Goal: Information Seeking & Learning: Learn about a topic

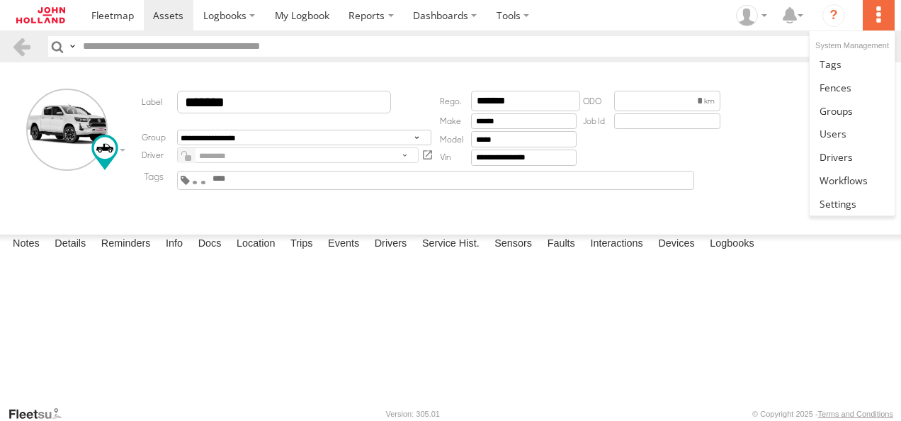
click at [877, 10] on label at bounding box center [878, 15] width 31 height 30
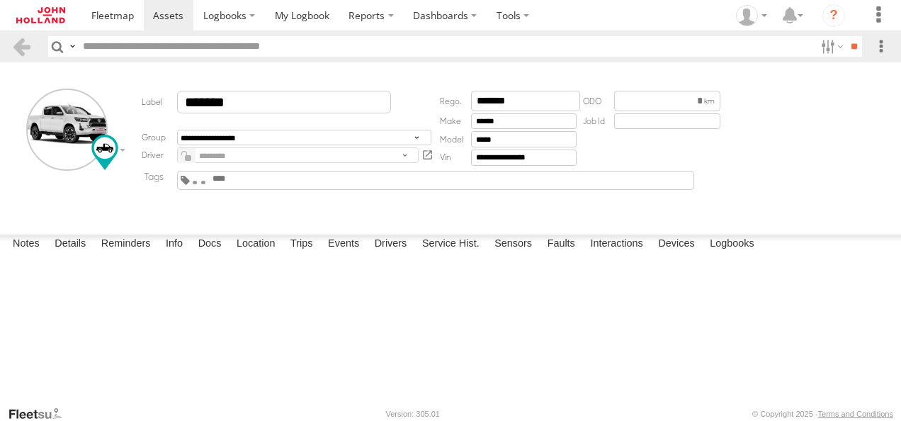
click at [762, 72] on form "**********" at bounding box center [450, 145] width 891 height 157
click at [519, 23] on label at bounding box center [513, 15] width 52 height 30
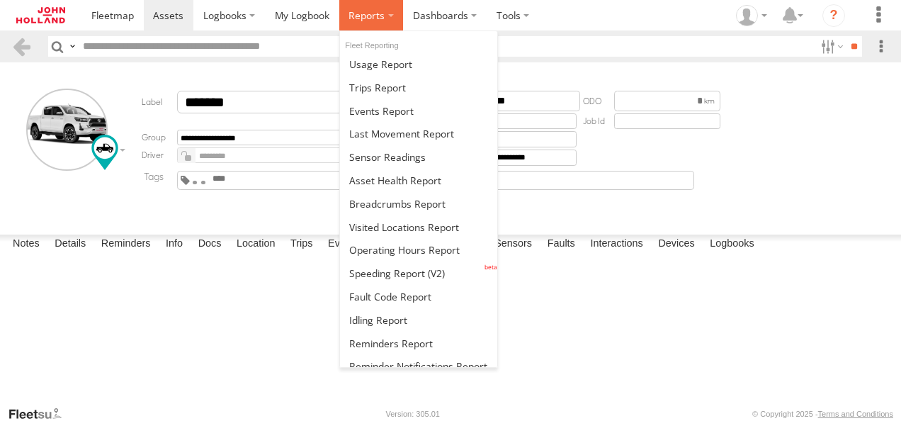
click at [378, 12] on span at bounding box center [367, 15] width 36 height 13
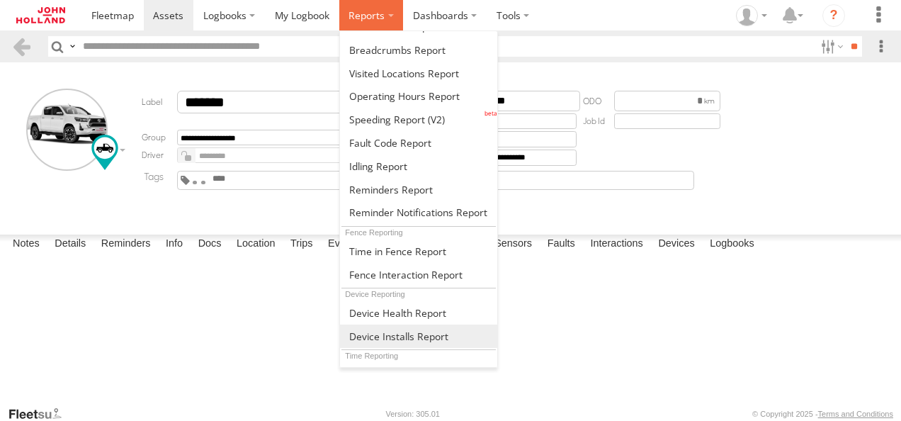
scroll to position [332, 0]
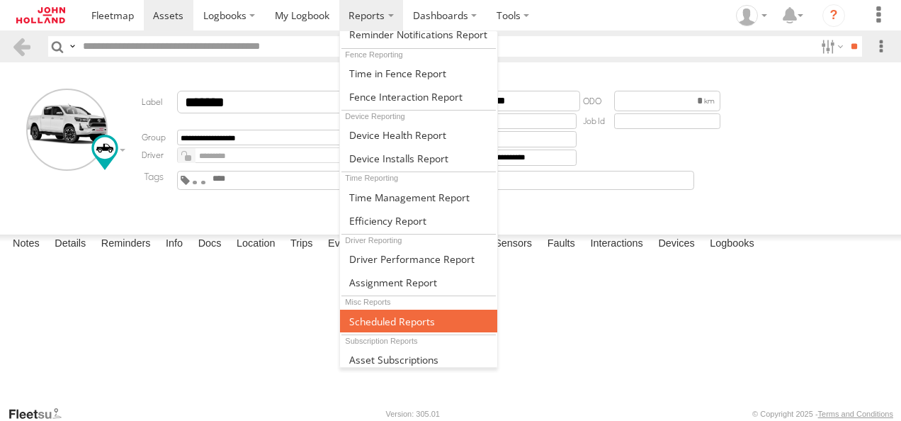
click at [402, 315] on span at bounding box center [392, 321] width 86 height 13
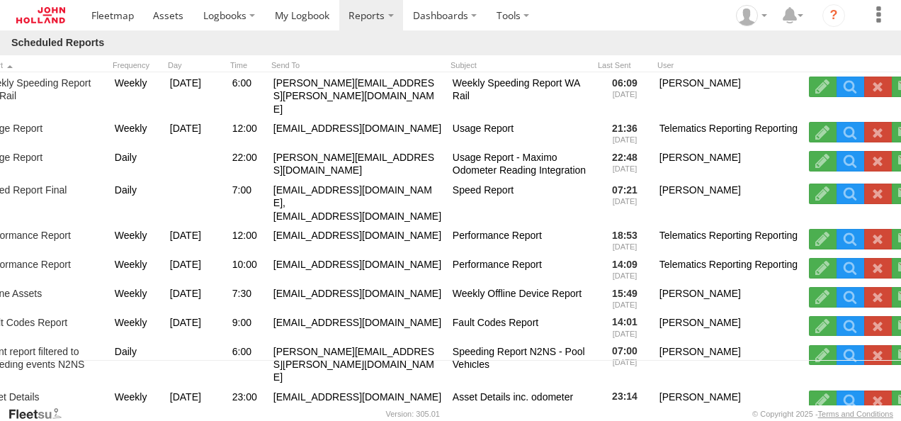
scroll to position [0, 62]
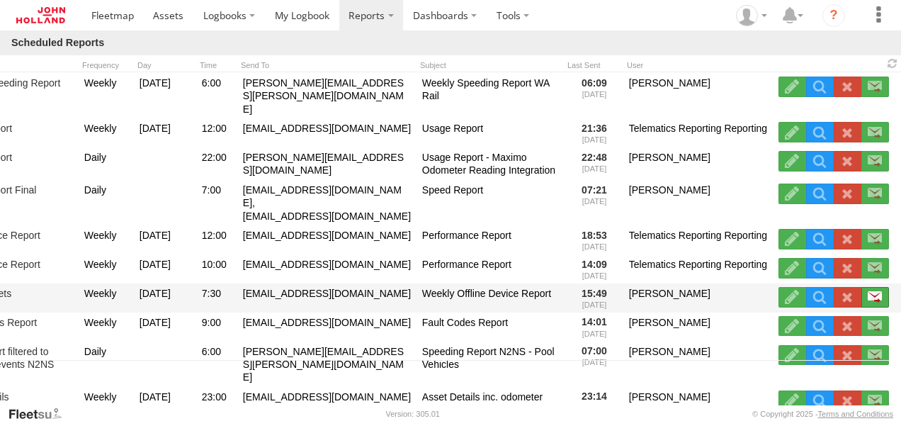
click at [874, 287] on label at bounding box center [876, 297] width 28 height 20
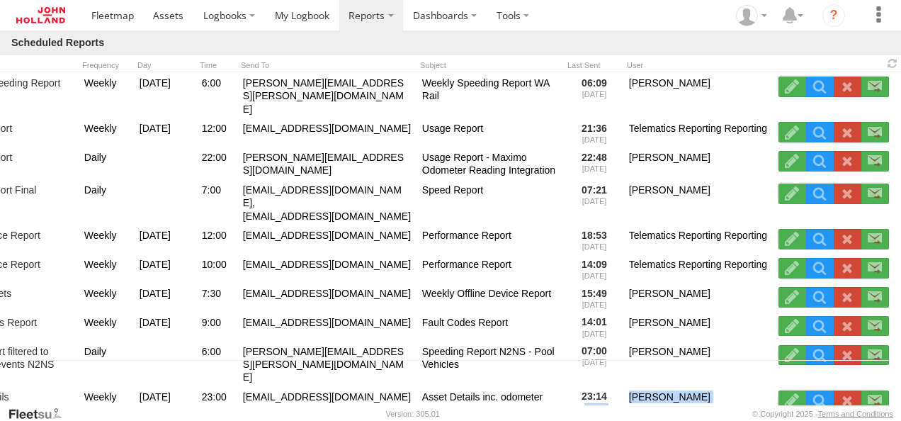
drag, startPoint x: 580, startPoint y: 400, endPoint x: 382, endPoint y: 411, distance: 198.7
click at [382, 411] on body at bounding box center [450, 210] width 901 height 421
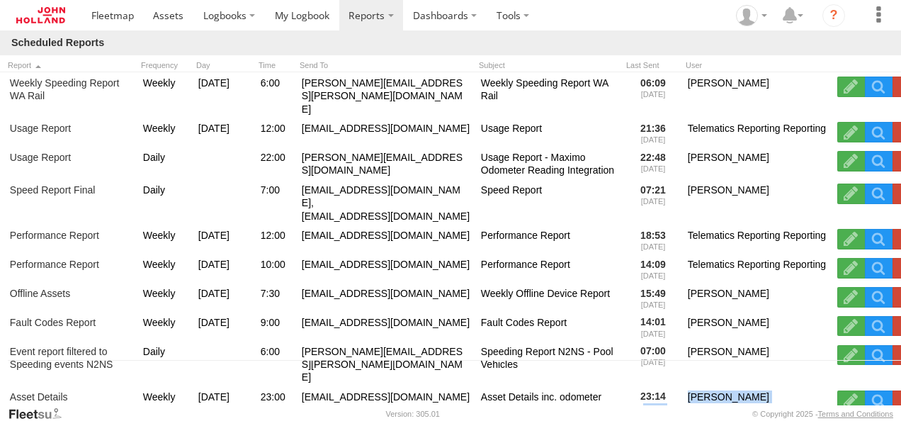
scroll to position [0, 0]
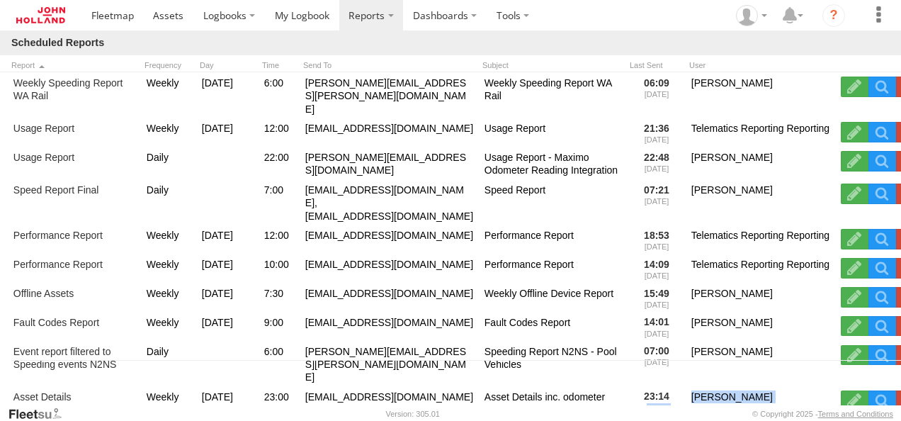
click at [730, 385] on div "Weekly Speeding Report WA Rail Weekly Monday 6:00 Robert.Hennessy@jhg.com.au We…" at bounding box center [482, 238] width 964 height 333
click at [452, 398] on div "Weekly Speeding Report WA Rail Weekly Monday 6:00 Robert.Hennessy@jhg.com.au We…" at bounding box center [482, 238] width 964 height 333
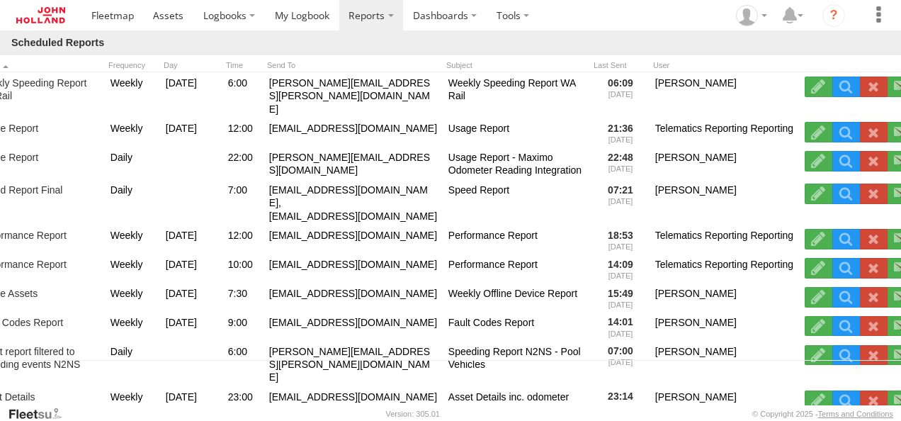
scroll to position [0, 62]
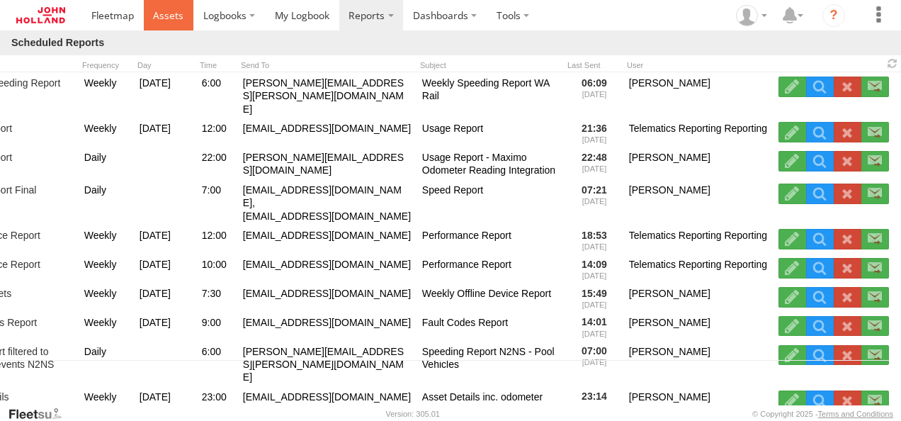
click at [159, 19] on span at bounding box center [168, 15] width 30 height 13
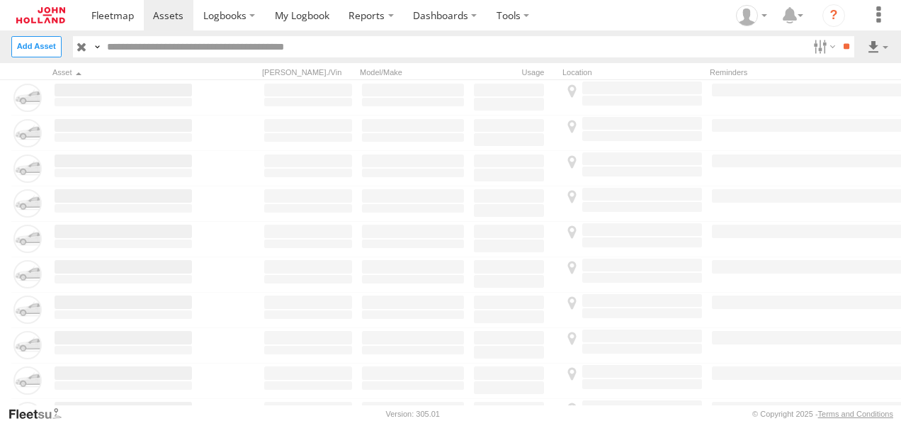
click at [126, 47] on input "text" at bounding box center [455, 46] width 706 height 21
paste input "*******"
click at [838, 36] on input "**" at bounding box center [846, 46] width 16 height 21
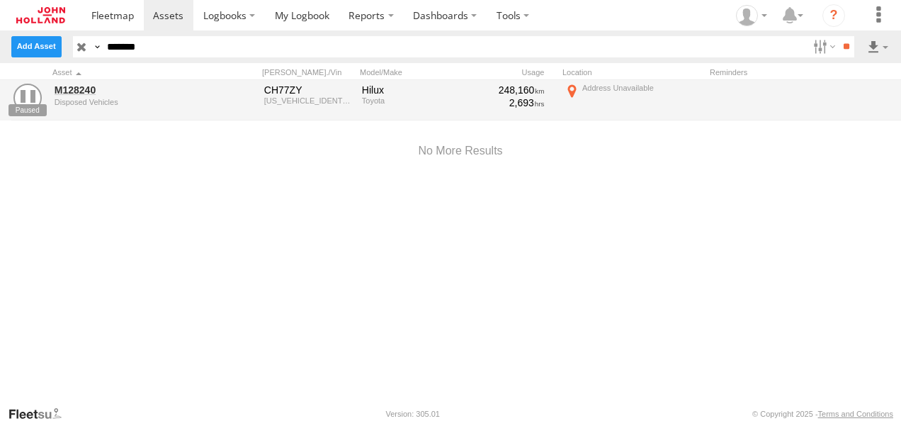
drag, startPoint x: 167, startPoint y: 47, endPoint x: 34, endPoint y: 54, distance: 133.4
click at [45, 54] on header "Search Query Asset ID Asset Label Registration Manufacturer Model" at bounding box center [450, 46] width 901 height 32
paste input "text"
click at [838, 36] on input "**" at bounding box center [846, 46] width 16 height 21
drag, startPoint x: 162, startPoint y: 45, endPoint x: 92, endPoint y: 43, distance: 69.5
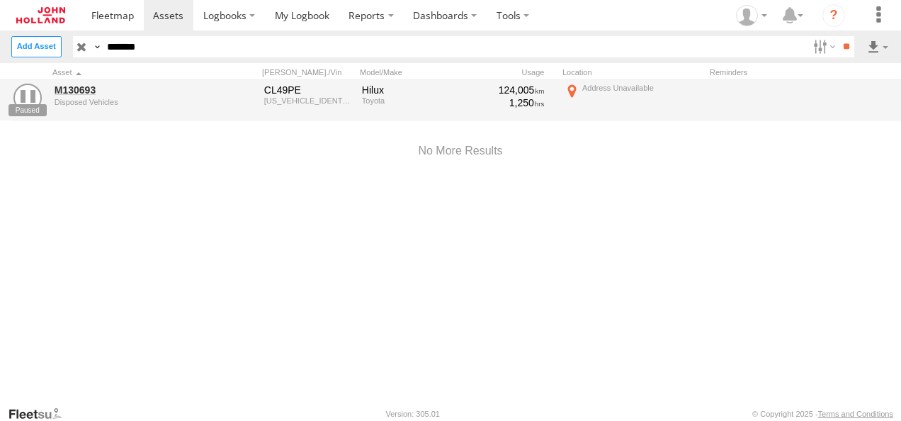
click at [115, 45] on input "*******" at bounding box center [455, 46] width 706 height 21
click at [154, 52] on input "*******" at bounding box center [455, 46] width 706 height 21
drag, startPoint x: 166, startPoint y: 45, endPoint x: -3, endPoint y: 45, distance: 168.6
click at [0, 45] on html at bounding box center [450, 210] width 901 height 421
paste input "text"
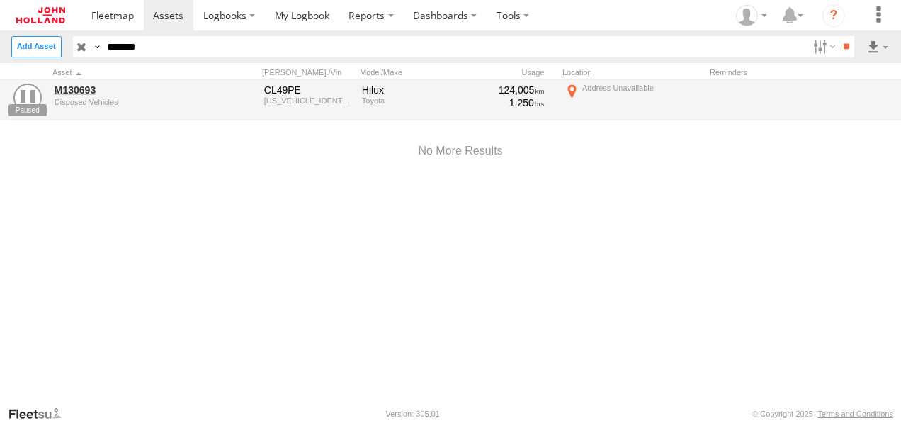
click at [838, 36] on input "**" at bounding box center [846, 46] width 16 height 21
drag, startPoint x: 95, startPoint y: 51, endPoint x: 13, endPoint y: 62, distance: 82.3
click at [0, 51] on html at bounding box center [450, 210] width 901 height 421
paste input "text"
click at [838, 36] on input "**" at bounding box center [846, 46] width 16 height 21
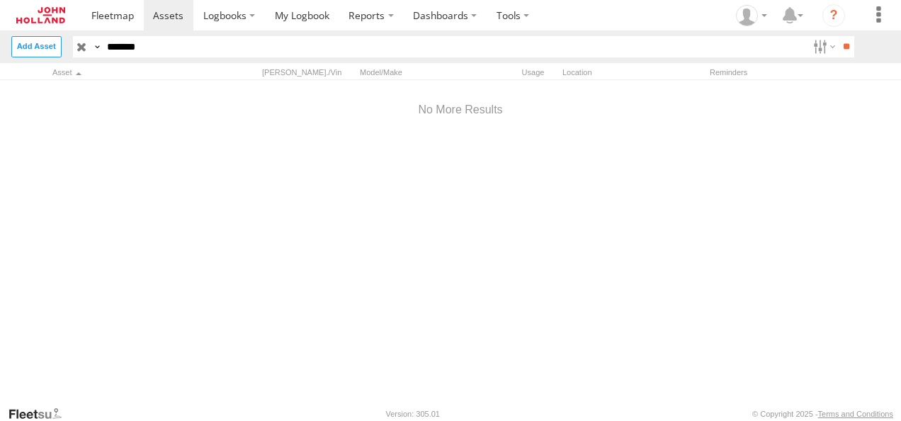
drag, startPoint x: 181, startPoint y: 45, endPoint x: -3, endPoint y: 66, distance: 185.4
click at [0, 66] on html at bounding box center [450, 210] width 901 height 421
paste input "text"
click at [838, 36] on input "**" at bounding box center [846, 46] width 16 height 21
drag, startPoint x: 145, startPoint y: 41, endPoint x: 0, endPoint y: 46, distance: 145.3
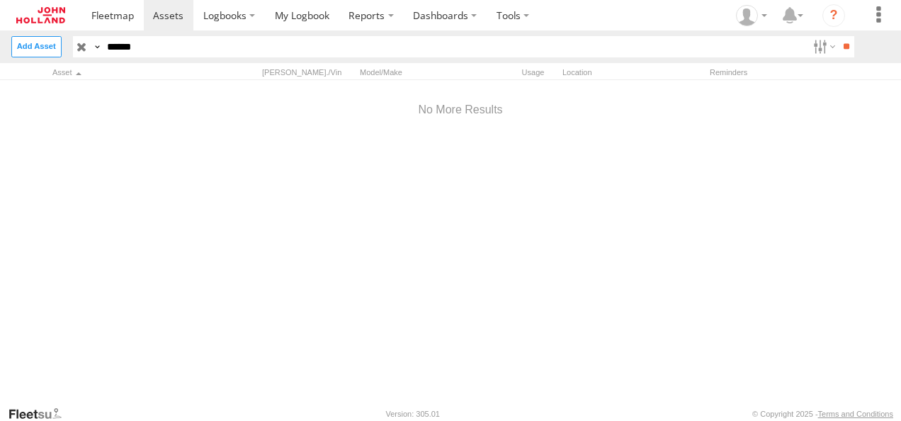
click at [0, 45] on html at bounding box center [450, 210] width 901 height 421
paste input "*"
type input "*******"
click at [838, 36] on input "**" at bounding box center [846, 46] width 16 height 21
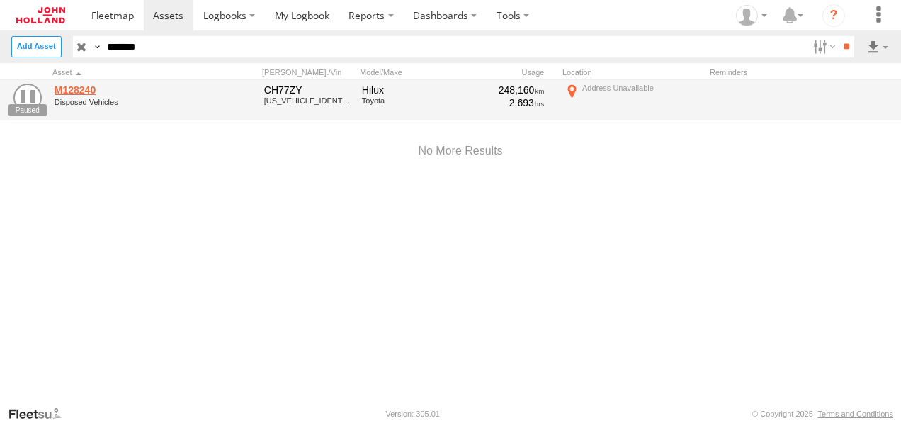
click at [77, 88] on link "M128240" at bounding box center [123, 90] width 137 height 13
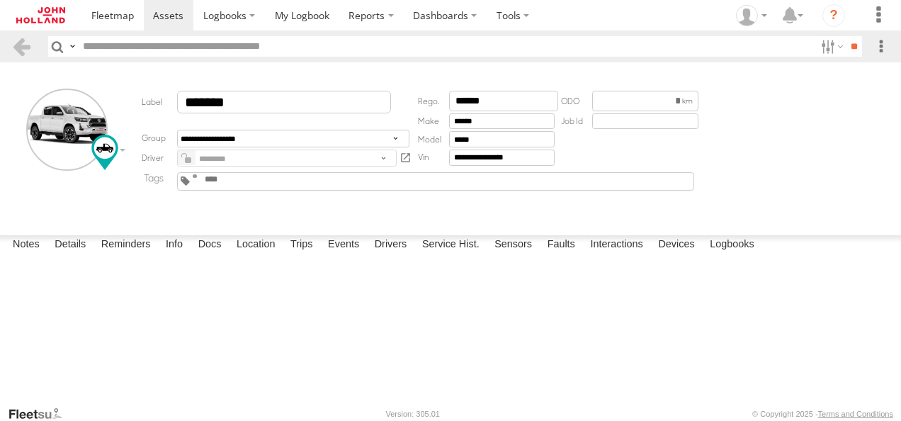
type input "*******"
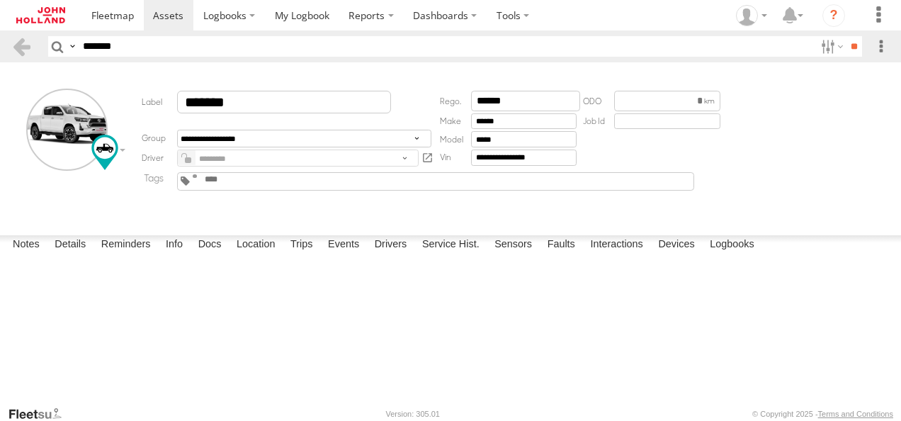
click at [271, 185] on input "text" at bounding box center [237, 179] width 68 height 11
drag, startPoint x: 16, startPoint y: 38, endPoint x: 0, endPoint y: 33, distance: 16.4
click at [0, 35] on html at bounding box center [450, 210] width 901 height 421
paste input "text"
type input "*******"
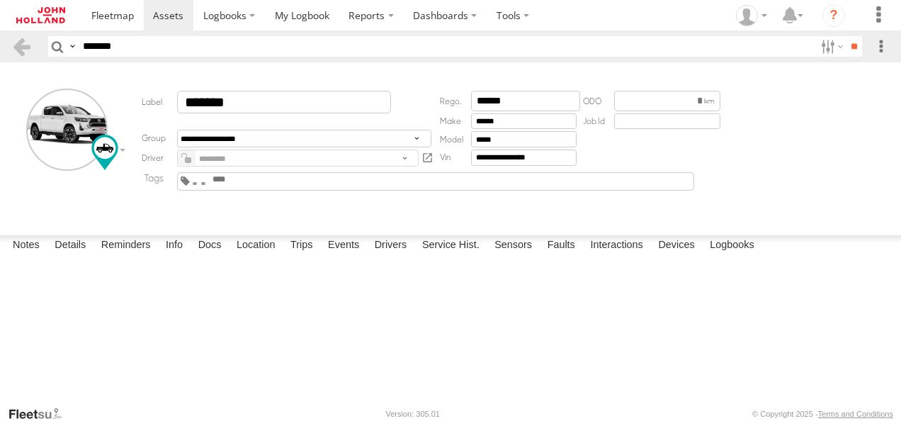
click at [846, 36] on input "**" at bounding box center [854, 46] width 16 height 21
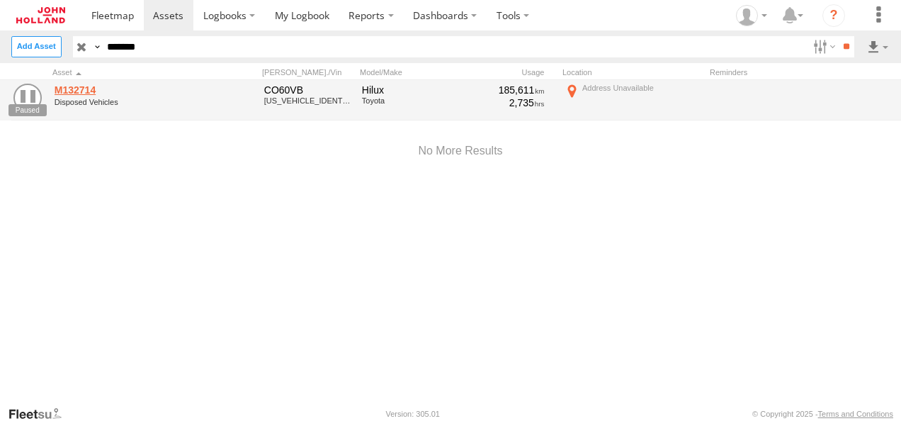
click at [72, 90] on link "M132714" at bounding box center [123, 90] width 137 height 13
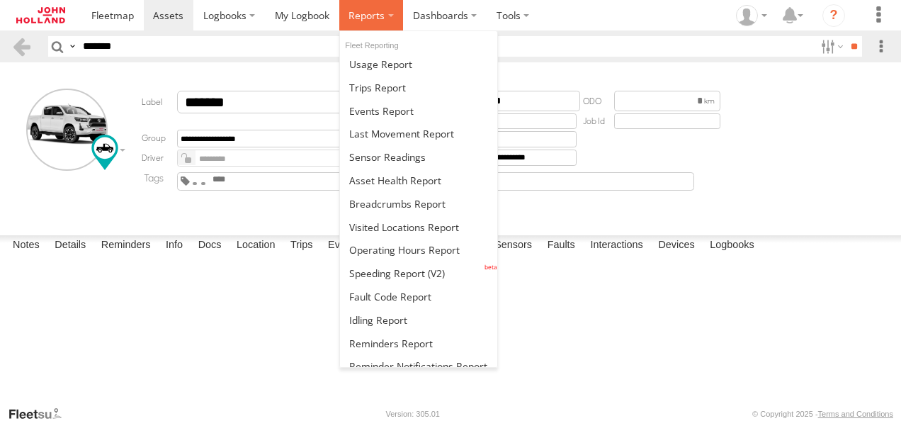
click at [375, 16] on span at bounding box center [367, 15] width 36 height 13
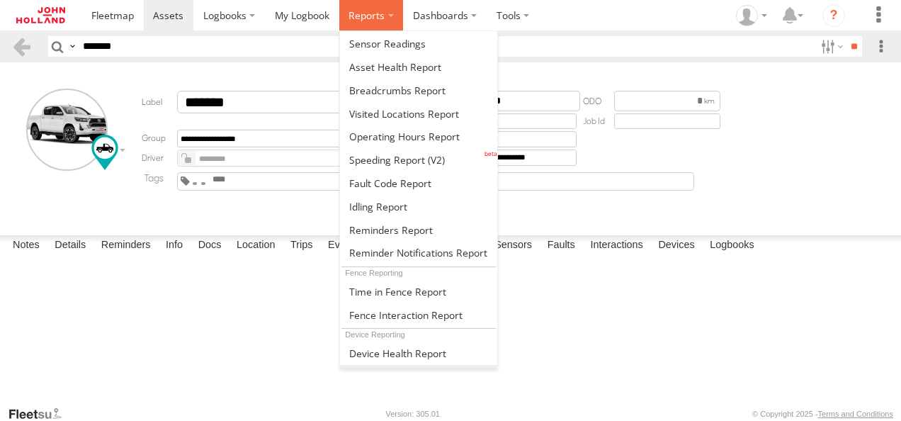
scroll to position [332, 0]
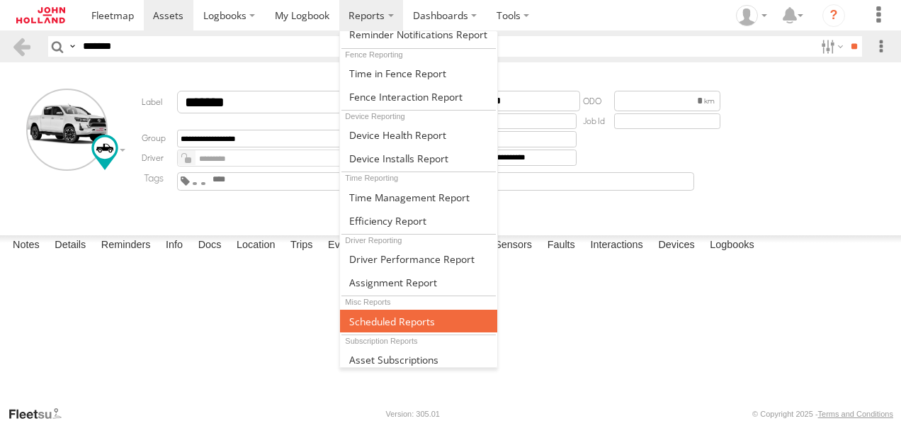
click at [410, 316] on span at bounding box center [392, 321] width 86 height 13
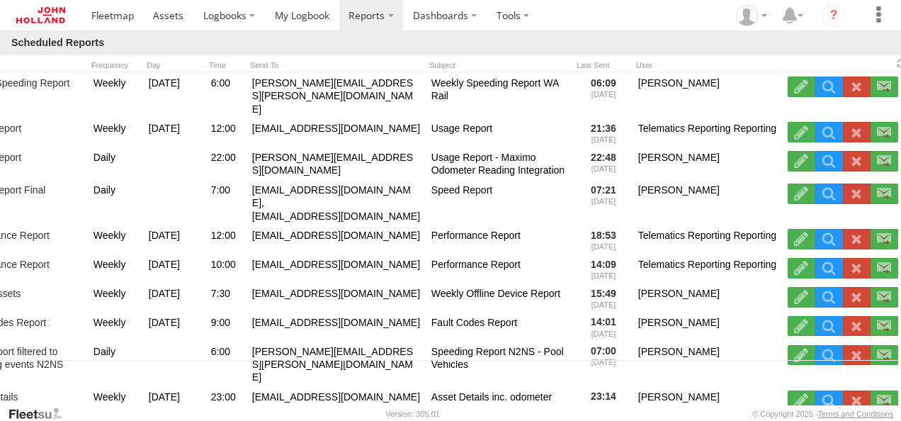
scroll to position [0, 62]
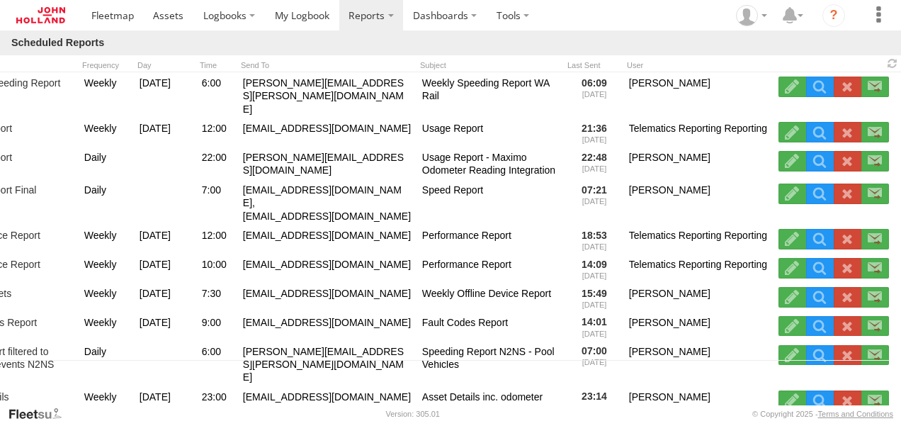
drag, startPoint x: 147, startPoint y: 405, endPoint x: 120, endPoint y: 410, distance: 28.0
click at [120, 410] on footer "[PERSON_NAME] Version: 305.01 © Copyright 2025 - Terms and Conditions" at bounding box center [450, 413] width 901 height 16
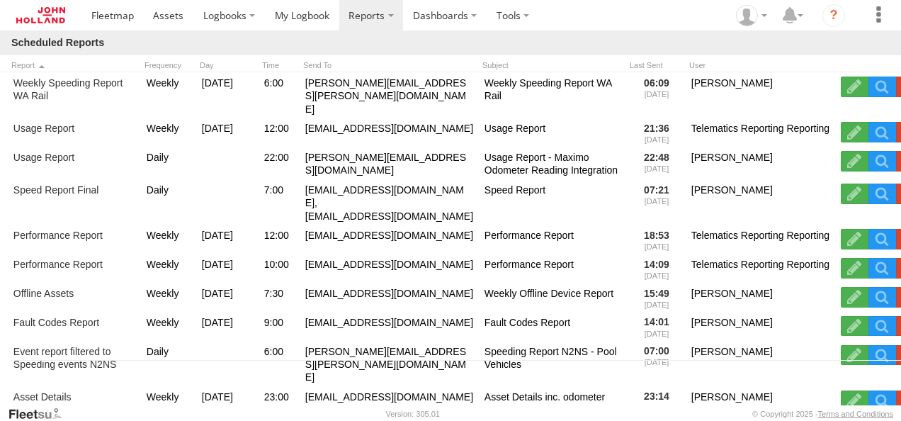
click at [380, 36] on div at bounding box center [502, 42] width 774 height 13
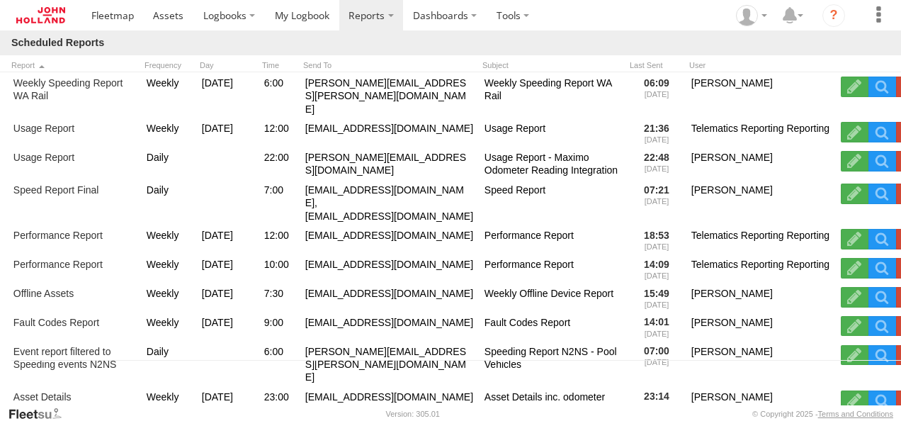
click at [380, 36] on div at bounding box center [502, 42] width 774 height 13
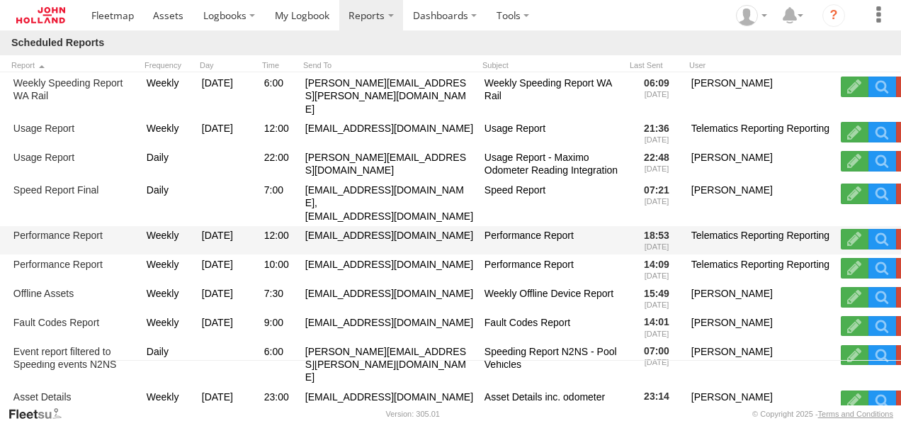
click at [765, 227] on div "Telematics Reporting Reporting" at bounding box center [761, 240] width 144 height 26
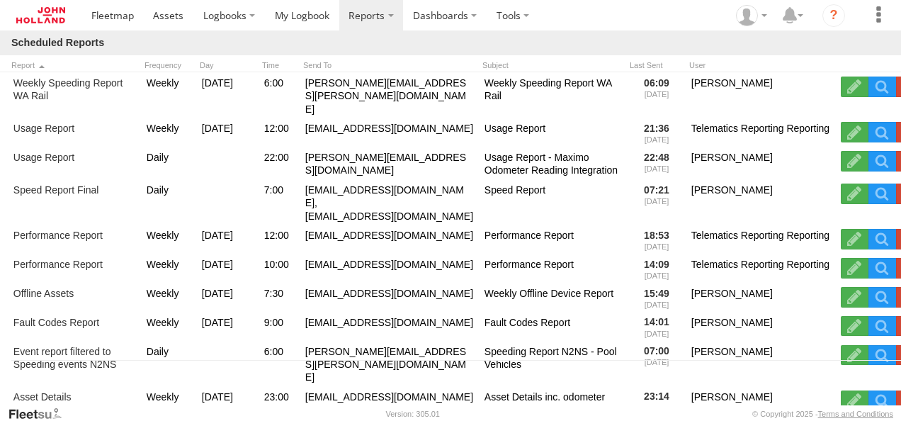
drag, startPoint x: 193, startPoint y: 43, endPoint x: 227, endPoint y: 34, distance: 35.7
click at [193, 43] on div at bounding box center [502, 42] width 774 height 13
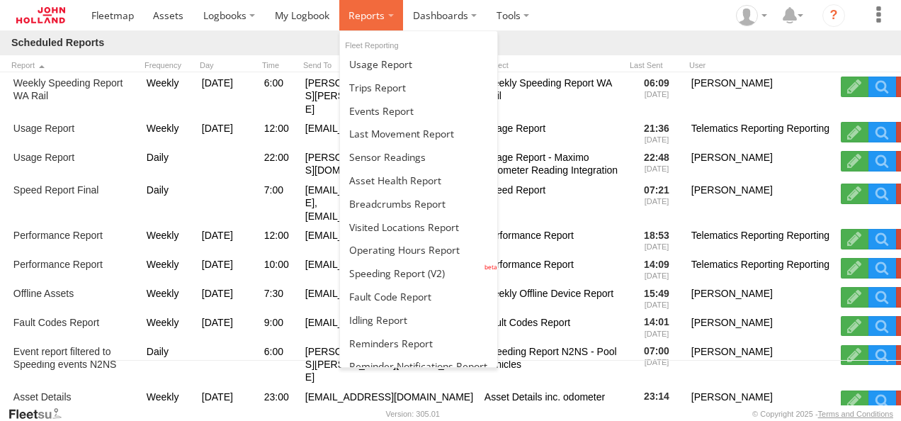
click at [388, 18] on label at bounding box center [371, 15] width 64 height 30
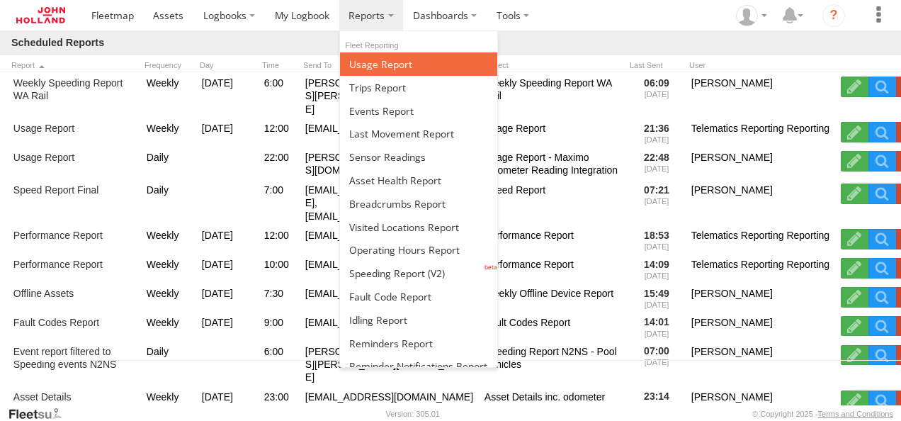
click at [384, 65] on span at bounding box center [380, 63] width 63 height 13
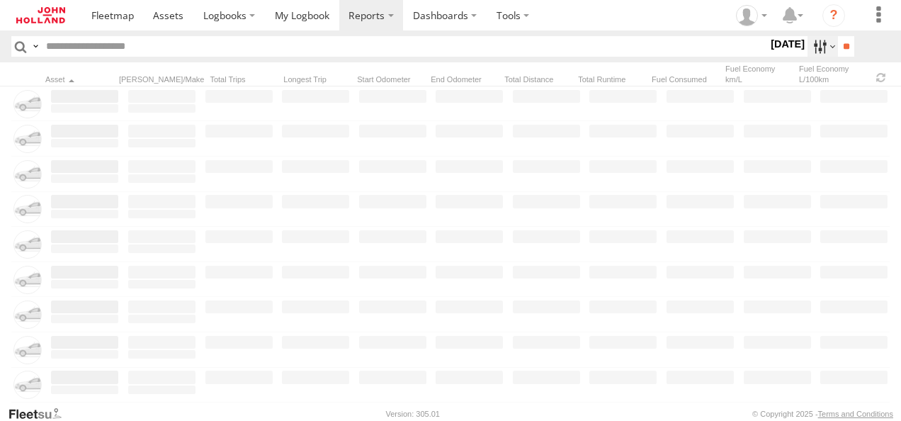
click at [811, 45] on label at bounding box center [823, 46] width 30 height 21
click at [0, 0] on label at bounding box center [0, 0] width 0 height 0
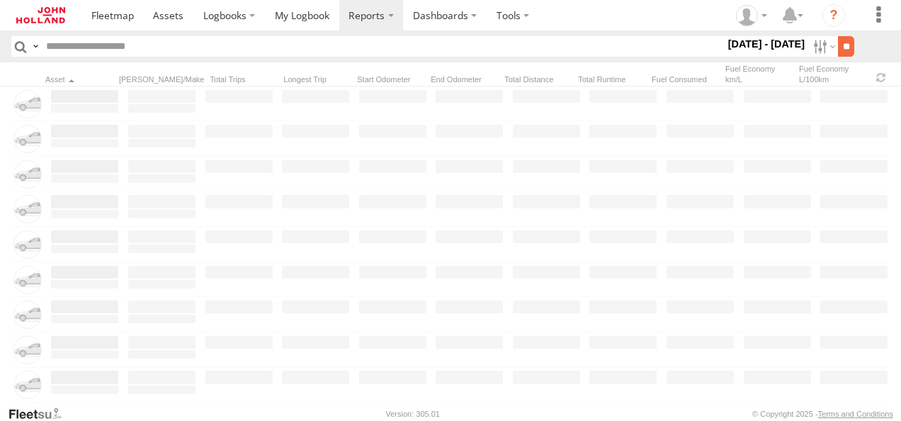
click at [841, 42] on input "**" at bounding box center [846, 46] width 16 height 21
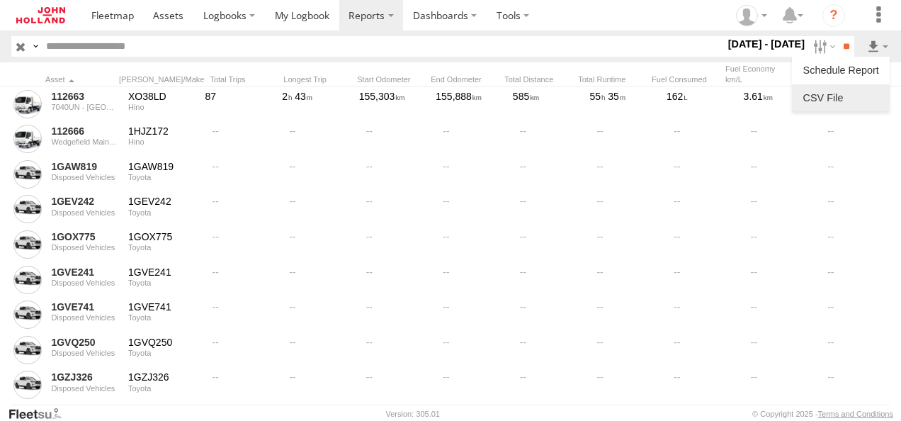
click at [865, 96] on link at bounding box center [841, 97] width 86 height 21
click at [815, 49] on label at bounding box center [823, 46] width 30 height 21
click at [0, 0] on label at bounding box center [0, 0] width 0 height 0
click at [848, 45] on input "**" at bounding box center [846, 46] width 16 height 21
click at [862, 98] on link at bounding box center [841, 97] width 86 height 21
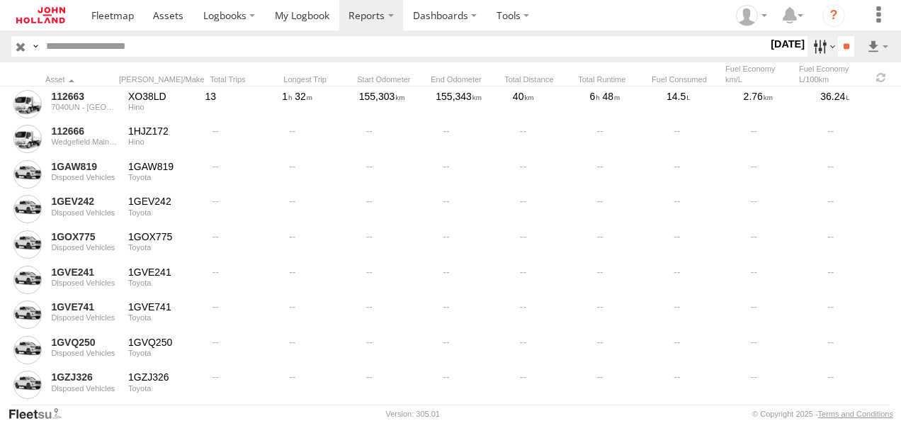
click at [819, 48] on label at bounding box center [823, 46] width 30 height 21
click at [0, 0] on span "Last Week (M-S)" at bounding box center [0, 0] width 0 height 0
click at [840, 43] on input "**" at bounding box center [846, 46] width 16 height 21
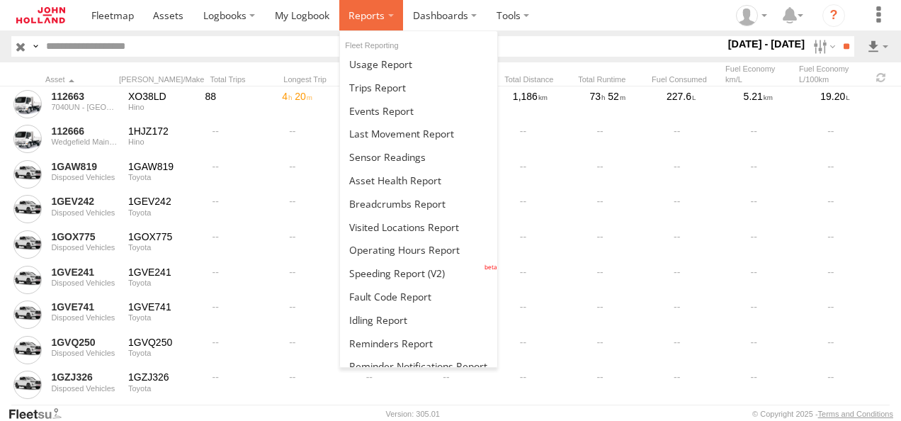
click at [370, 24] on label at bounding box center [371, 15] width 64 height 30
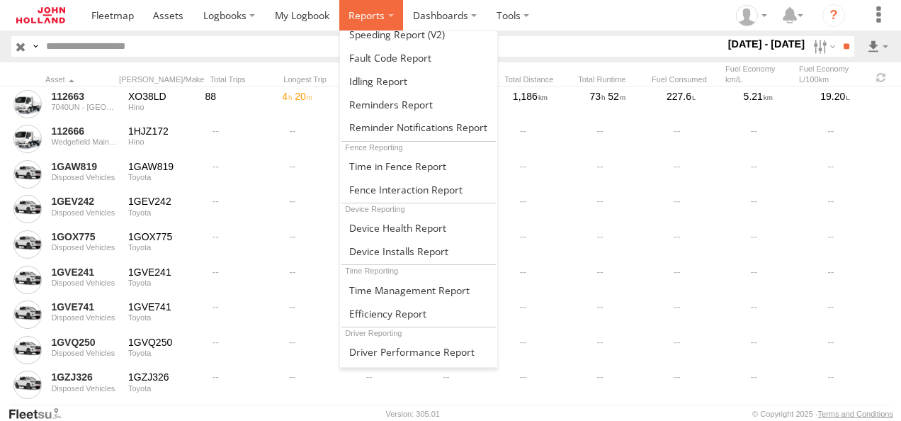
scroll to position [332, 0]
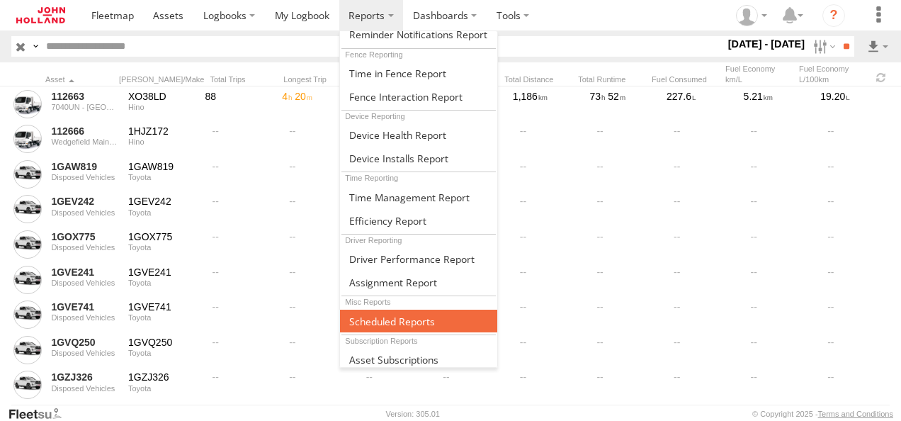
click at [417, 315] on span at bounding box center [392, 321] width 86 height 13
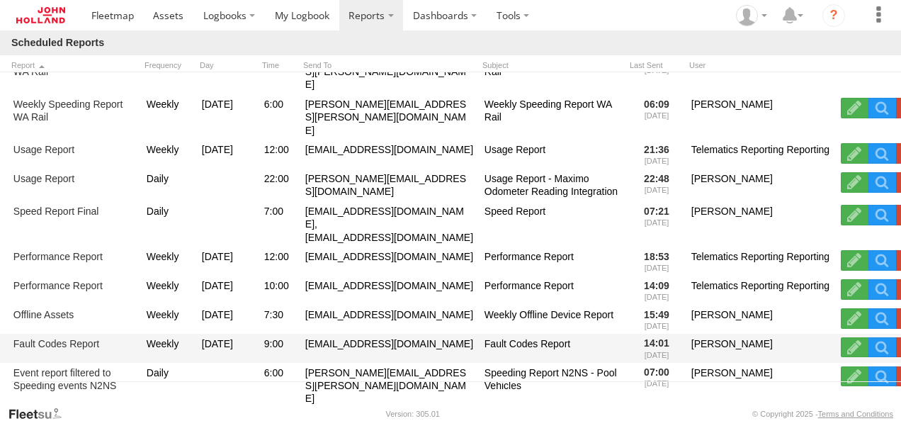
scroll to position [45, 0]
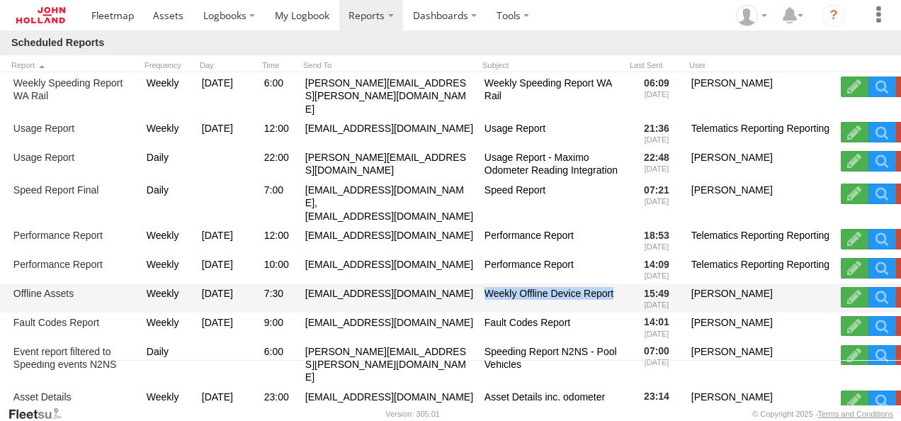
drag, startPoint x: 485, startPoint y: 269, endPoint x: 612, endPoint y: 264, distance: 127.7
click at [612, 285] on div "Weekly Offline Device Report" at bounding box center [554, 298] width 142 height 26
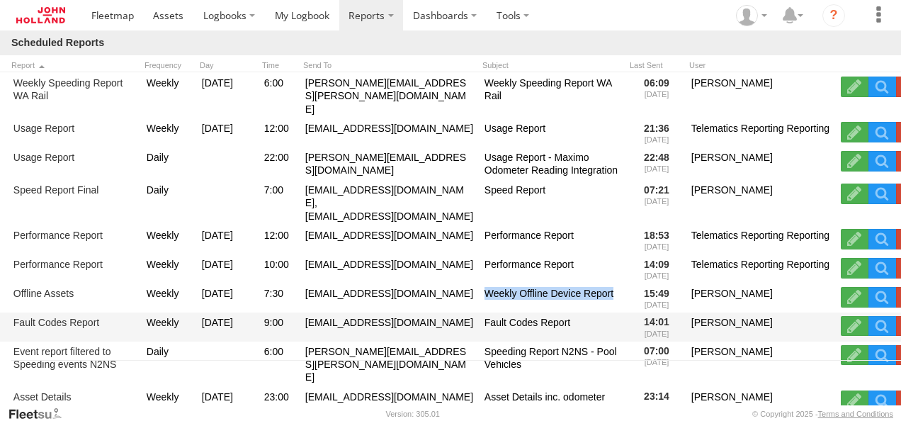
copy div "Weekly Offline Device Report"
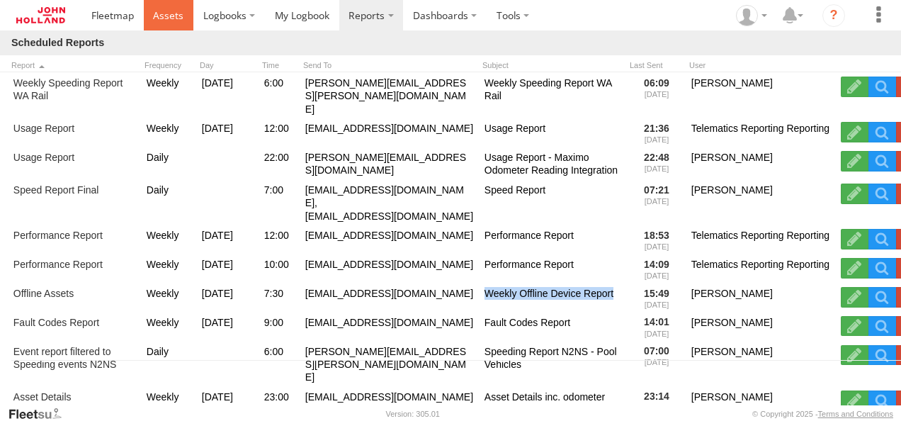
click at [163, 20] on span at bounding box center [168, 15] width 30 height 13
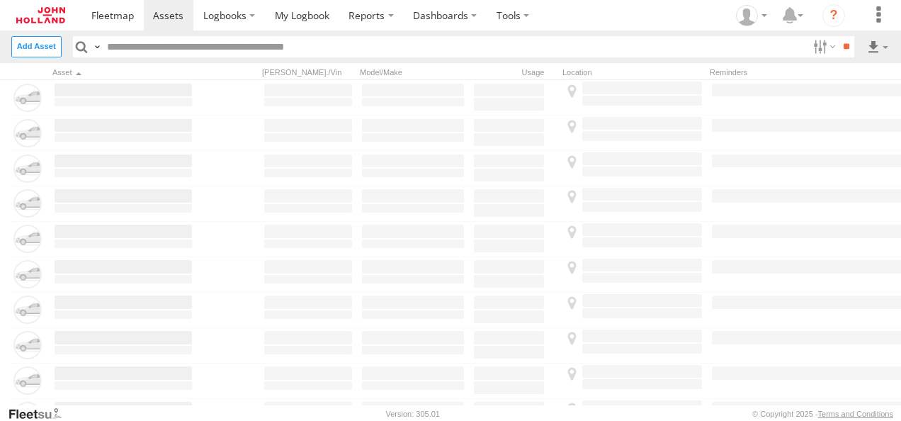
type input "*******"
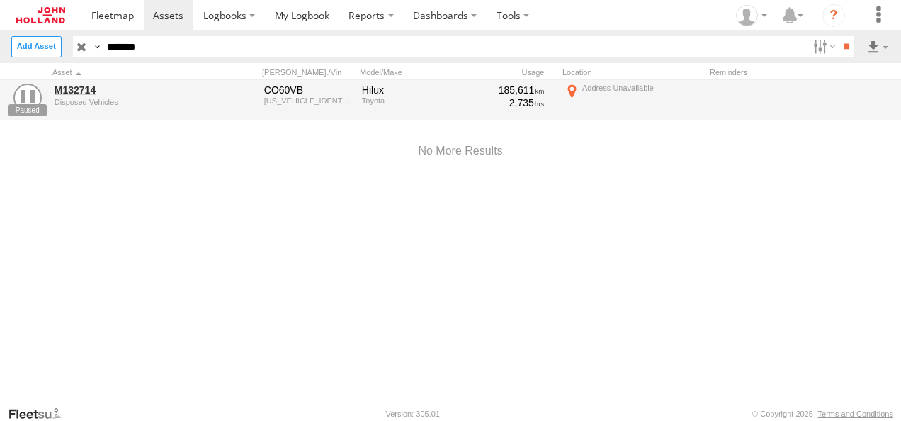
click at [81, 48] on input "button" at bounding box center [82, 46] width 18 height 21
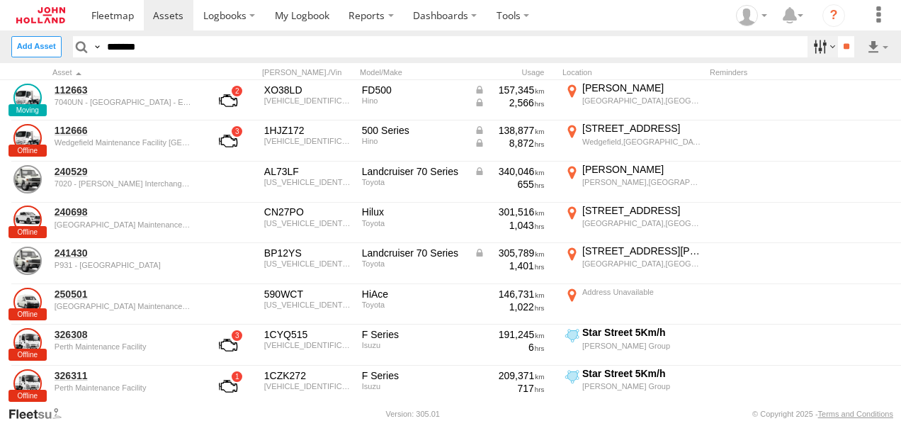
click at [826, 51] on label at bounding box center [823, 46] width 30 height 21
click at [0, 0] on span at bounding box center [0, 0] width 0 height 0
click at [840, 48] on input "**" at bounding box center [846, 46] width 16 height 21
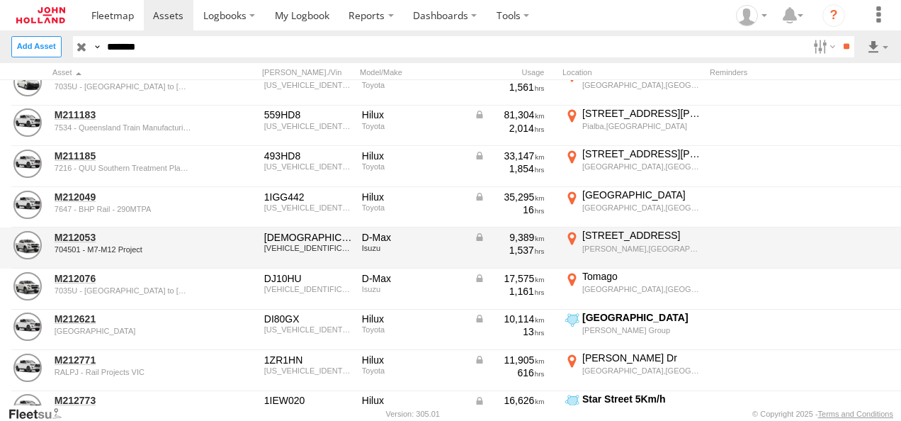
scroll to position [1630, 0]
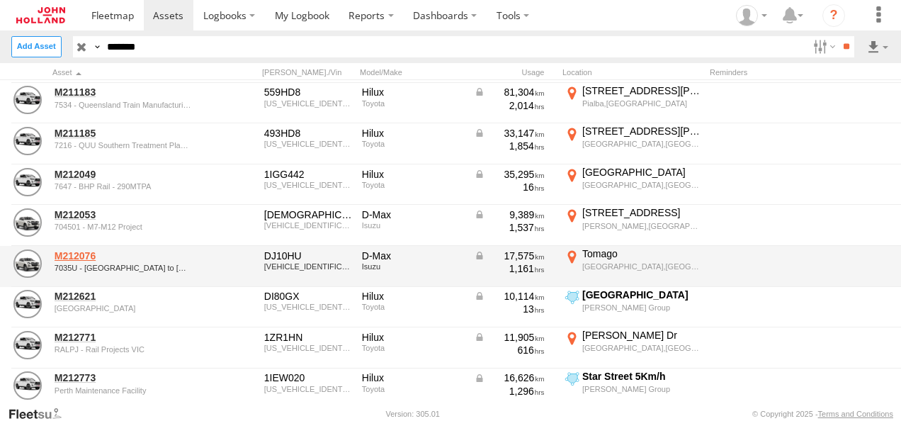
drag, startPoint x: 85, startPoint y: 251, endPoint x: 73, endPoint y: 254, distance: 12.4
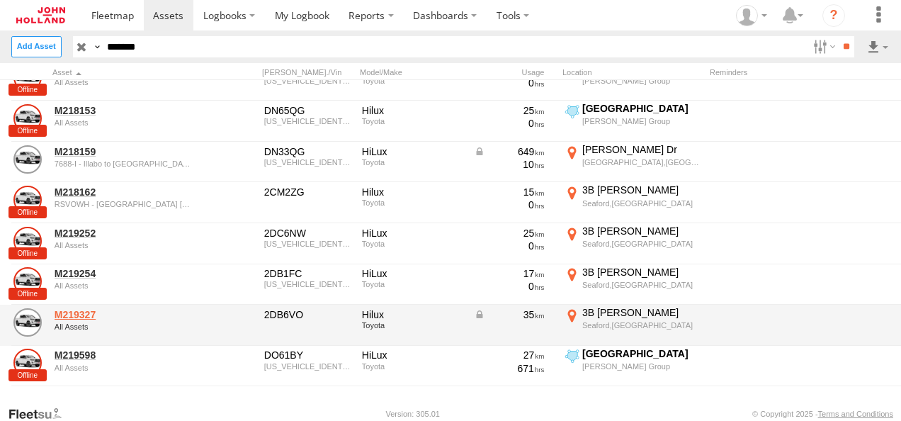
scroll to position [2409, 0]
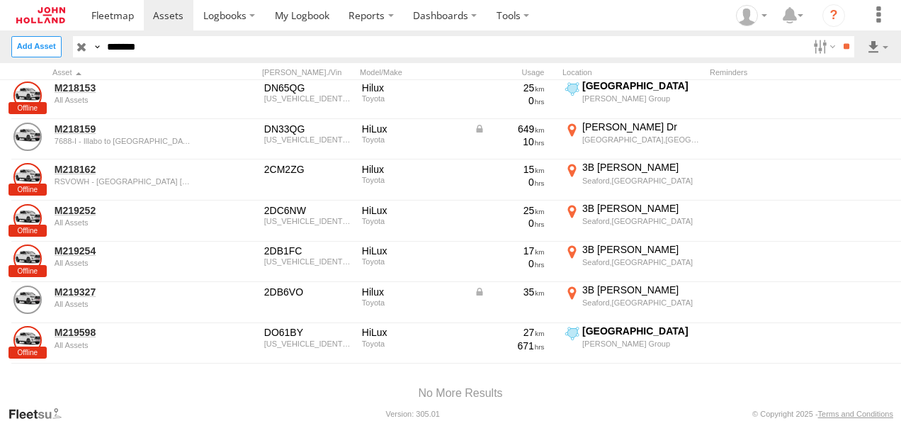
click at [0, 0] on span at bounding box center [0, 0] width 0 height 0
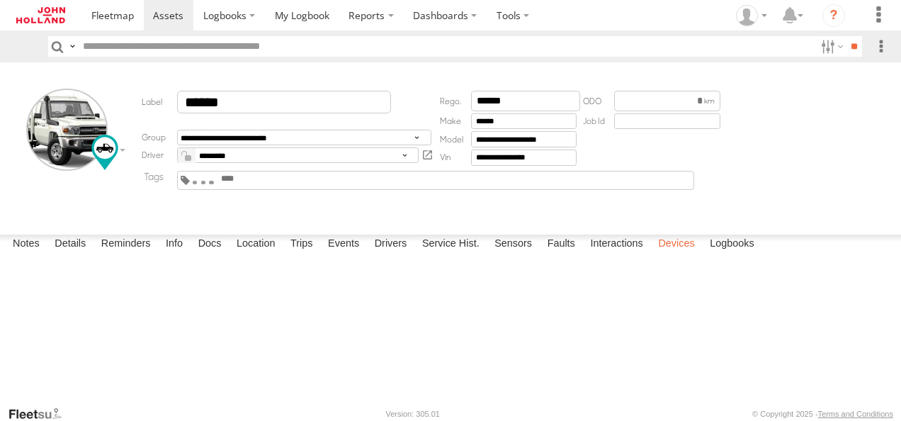
click at [675, 254] on label "Devices" at bounding box center [676, 245] width 50 height 20
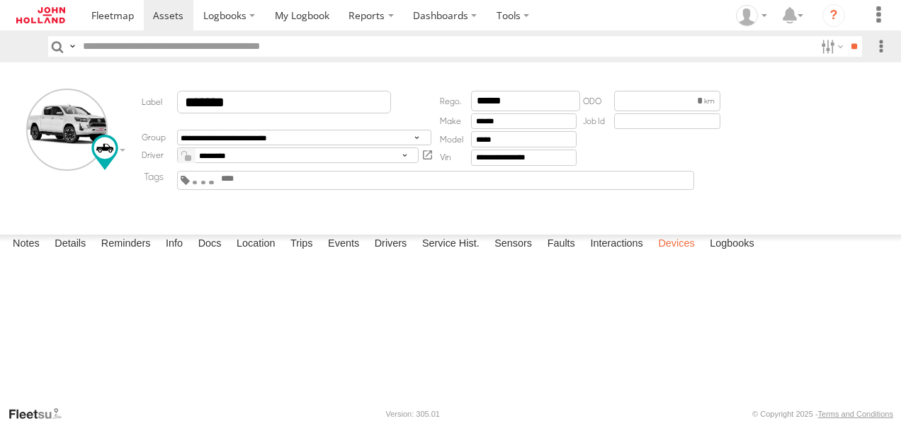
click at [676, 254] on label "Devices" at bounding box center [676, 245] width 50 height 20
click at [198, 184] on span at bounding box center [195, 182] width 5 height 3
click at [681, 254] on label "Devices" at bounding box center [676, 245] width 50 height 20
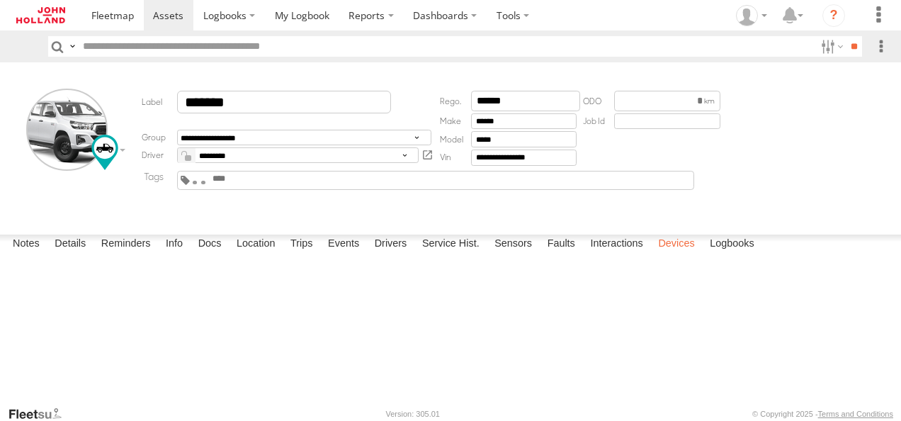
click at [679, 254] on label "Devices" at bounding box center [676, 245] width 50 height 20
click at [206, 184] on span at bounding box center [203, 182] width 5 height 3
click at [217, 103] on input "*******" at bounding box center [284, 102] width 214 height 23
click at [27, 254] on label "Notes" at bounding box center [26, 244] width 41 height 20
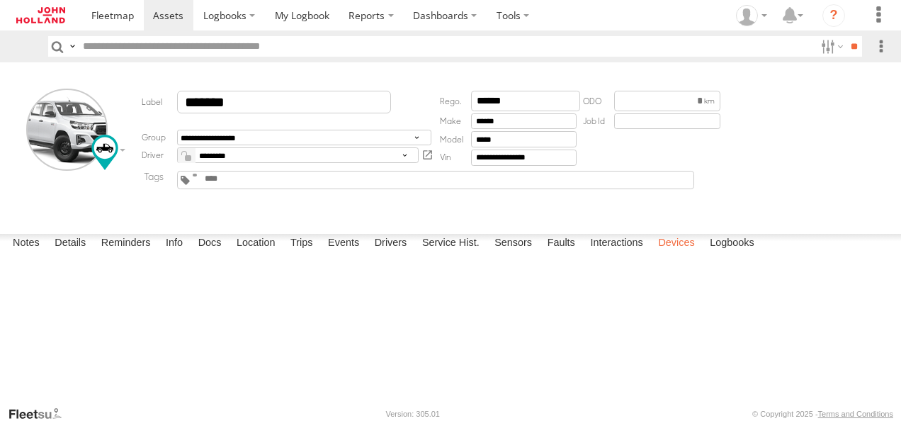
click at [667, 254] on label "Devices" at bounding box center [676, 244] width 50 height 20
click at [253, 254] on label "Location" at bounding box center [256, 244] width 53 height 20
click at [0, 0] on label at bounding box center [0, 0] width 0 height 0
click at [0, 0] on span "Satellite + Roadmap" at bounding box center [0, 0] width 0 height 0
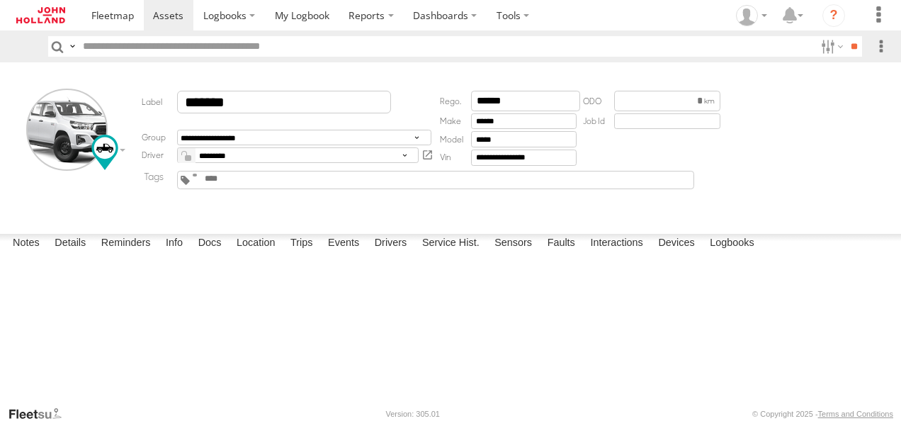
click at [0, 0] on label at bounding box center [0, 0] width 0 height 0
drag, startPoint x: 309, startPoint y: 286, endPoint x: 390, endPoint y: 326, distance: 90.9
click at [0, 0] on div "M133198" at bounding box center [0, 0] width 0 height 0
drag, startPoint x: 414, startPoint y: 333, endPoint x: 436, endPoint y: 325, distance: 24.2
click at [0, 0] on div "M133198" at bounding box center [0, 0] width 0 height 0
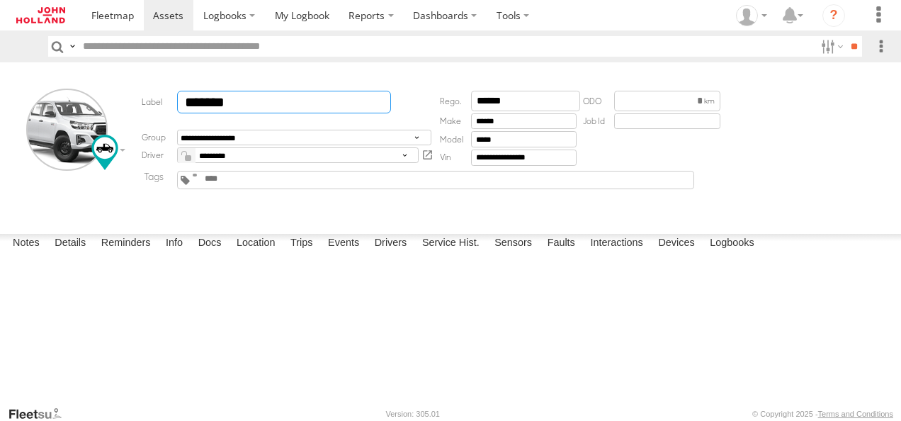
click at [218, 106] on input "*******" at bounding box center [284, 102] width 214 height 23
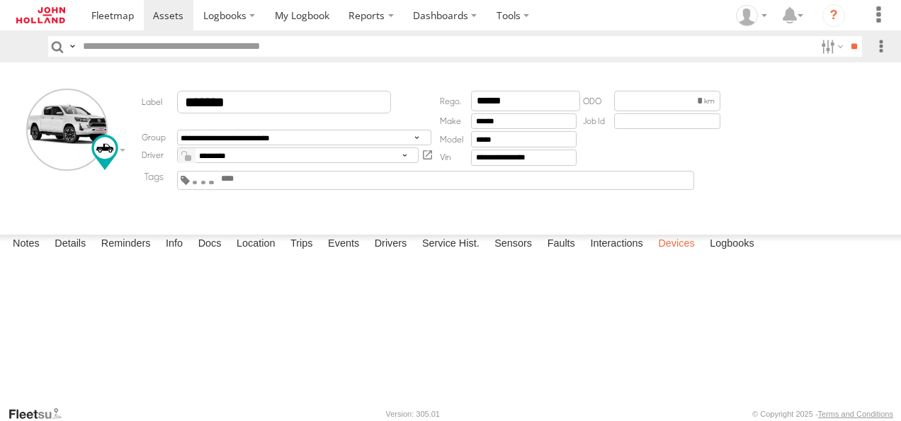
click at [668, 254] on label "Devices" at bounding box center [676, 245] width 50 height 20
click at [679, 254] on label "Devices" at bounding box center [676, 245] width 50 height 20
click at [674, 254] on label "Devices" at bounding box center [676, 245] width 50 height 20
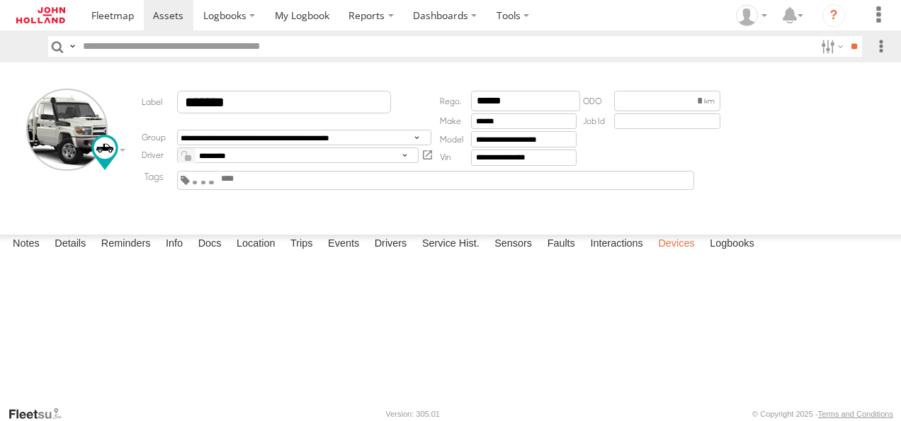
click at [672, 254] on label "Devices" at bounding box center [676, 245] width 50 height 20
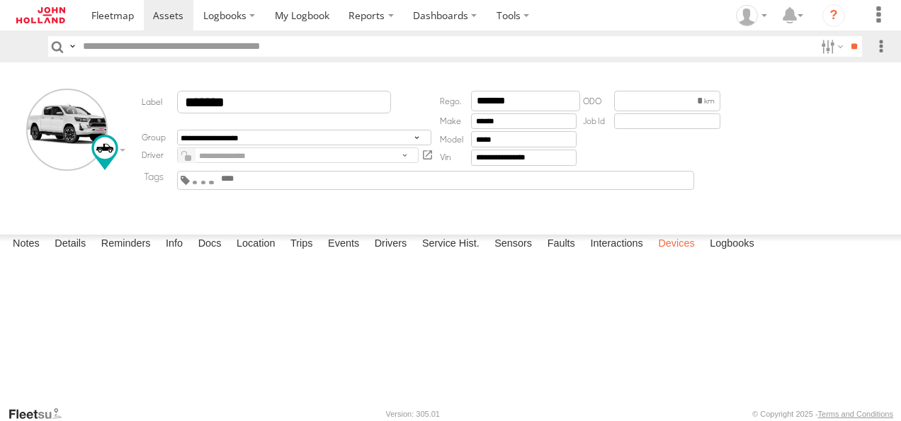
click at [682, 254] on label "Devices" at bounding box center [676, 245] width 50 height 20
click at [675, 254] on label "Devices" at bounding box center [676, 245] width 50 height 20
click at [680, 254] on label "Devices" at bounding box center [676, 245] width 50 height 20
click at [198, 184] on span at bounding box center [195, 182] width 5 height 3
click at [672, 254] on label "Devices" at bounding box center [676, 245] width 50 height 20
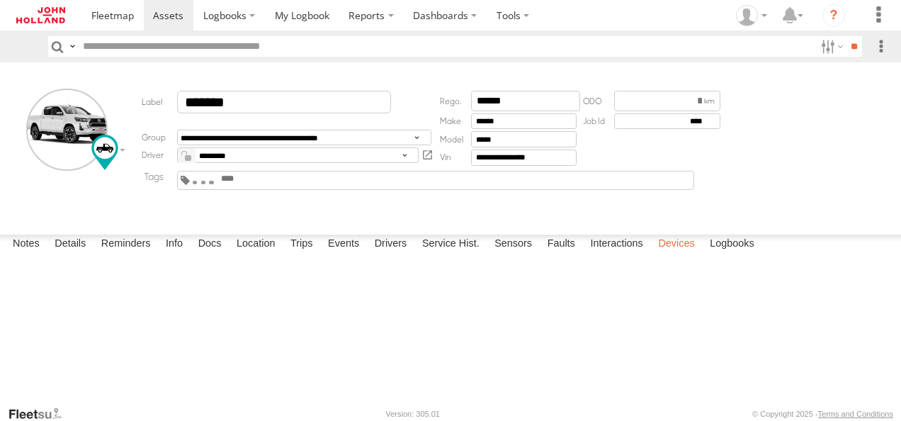
click at [672, 254] on label "Devices" at bounding box center [676, 245] width 50 height 20
click at [684, 254] on label "Devices" at bounding box center [676, 245] width 50 height 20
click at [230, 179] on div "Awaiting Project Battery Isolated Check Device Secured Properly Deep Sleep Enab…" at bounding box center [436, 180] width 518 height 19
click at [198, 184] on span at bounding box center [195, 182] width 5 height 3
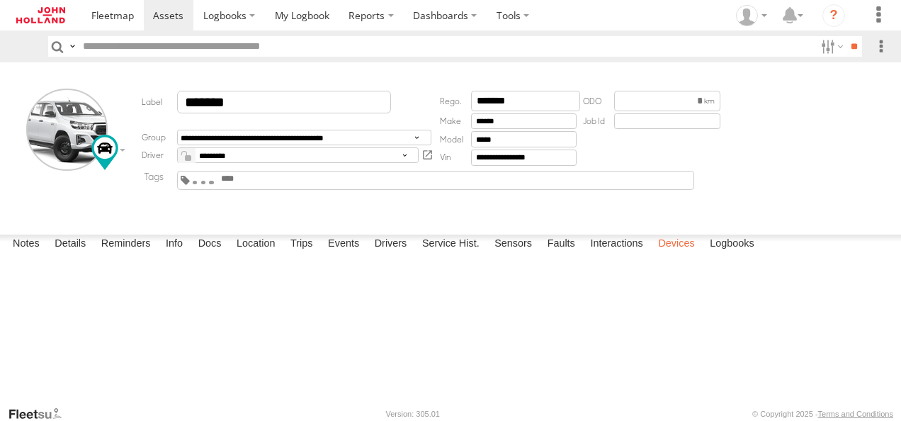
click at [684, 254] on label "Devices" at bounding box center [676, 245] width 50 height 20
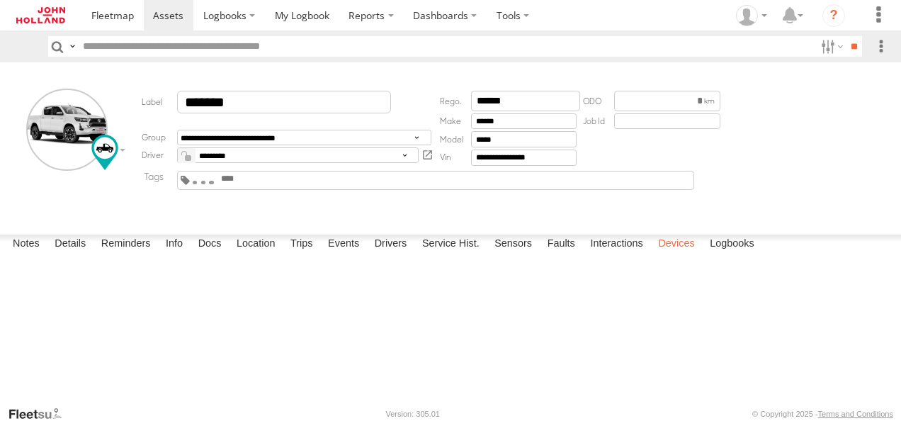
click at [673, 254] on label "Devices" at bounding box center [676, 245] width 50 height 20
click at [198, 184] on span at bounding box center [195, 182] width 5 height 3
click at [678, 254] on label "Devices" at bounding box center [676, 245] width 50 height 20
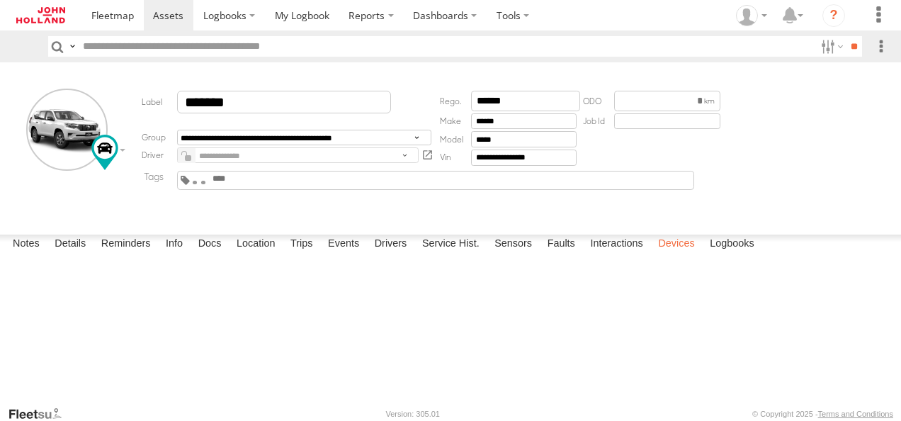
click at [682, 254] on label "Devices" at bounding box center [676, 245] width 50 height 20
click at [198, 184] on span at bounding box center [195, 182] width 5 height 3
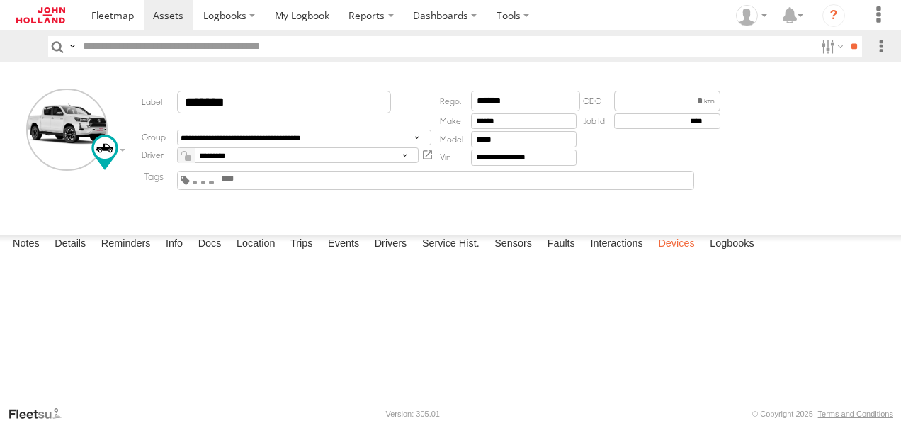
click at [672, 254] on label "Devices" at bounding box center [676, 245] width 50 height 20
click at [198, 184] on span at bounding box center [195, 182] width 5 height 3
click at [672, 254] on label "Devices" at bounding box center [676, 245] width 50 height 20
click at [670, 254] on label "Devices" at bounding box center [676, 245] width 50 height 20
click at [198, 184] on span at bounding box center [195, 182] width 5 height 3
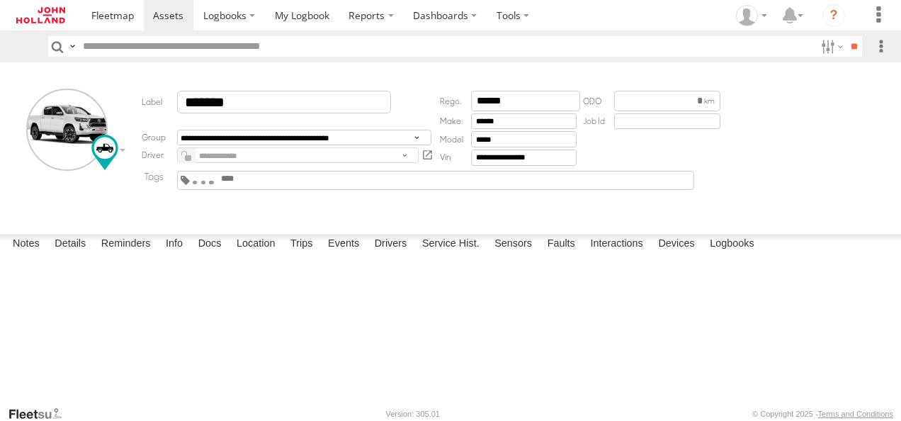
click at [687, 254] on label "Devices" at bounding box center [676, 245] width 50 height 20
click at [683, 254] on label "Devices" at bounding box center [676, 245] width 50 height 20
click at [673, 254] on label "Devices" at bounding box center [676, 245] width 50 height 20
click at [198, 184] on span at bounding box center [195, 182] width 5 height 3
click at [680, 254] on label "Devices" at bounding box center [676, 245] width 50 height 20
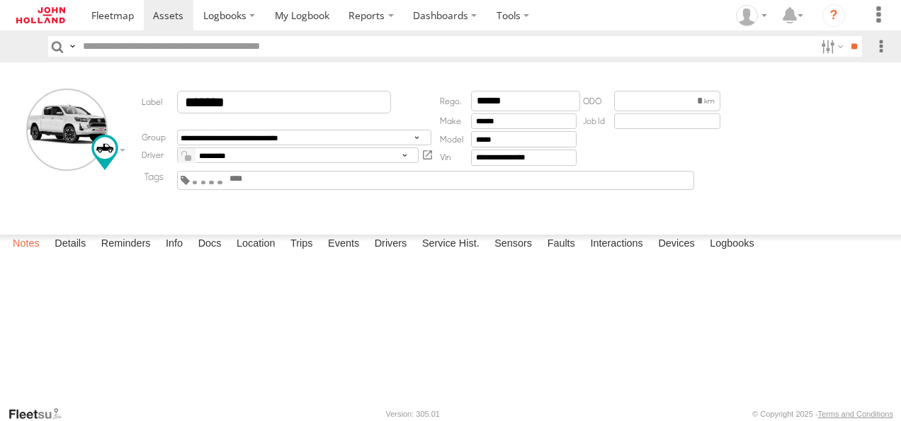
click at [37, 254] on label "Notes" at bounding box center [26, 245] width 41 height 20
click at [261, 254] on label "Location" at bounding box center [256, 245] width 53 height 20
click at [688, 254] on label "Devices" at bounding box center [676, 245] width 50 height 20
click at [682, 254] on label "Devices" at bounding box center [676, 245] width 50 height 20
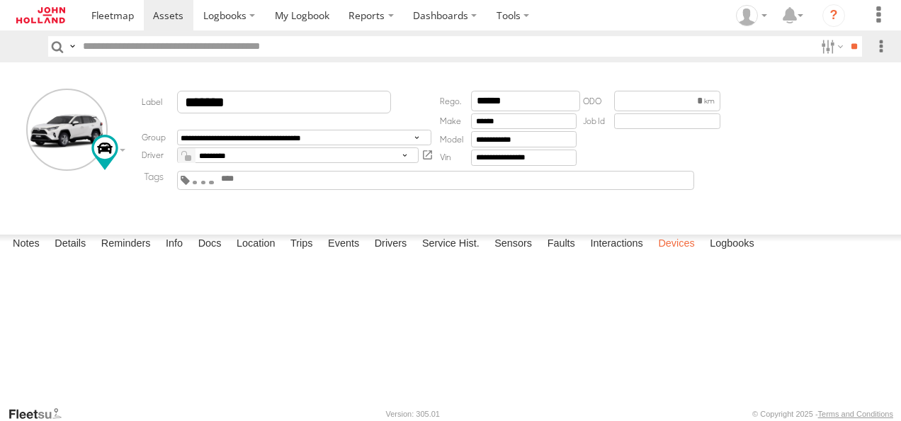
click at [686, 254] on label "Devices" at bounding box center [676, 245] width 50 height 20
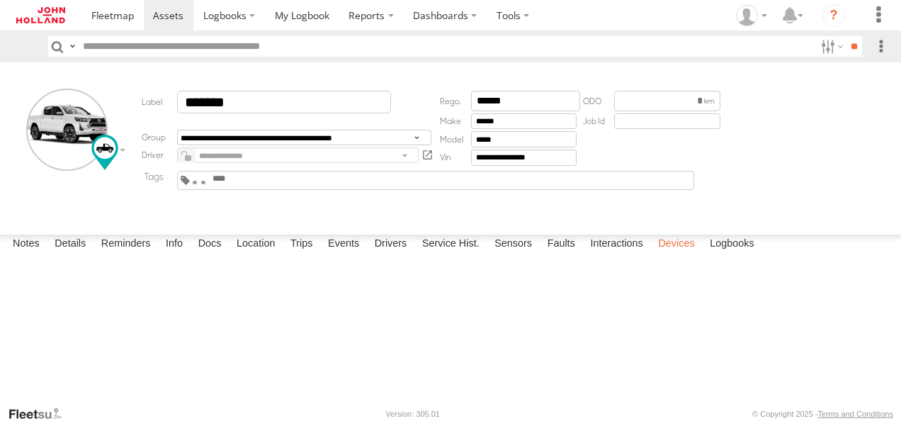
click at [677, 254] on label "Devices" at bounding box center [676, 245] width 50 height 20
click at [207, 180] on div at bounding box center [199, 180] width 15 height 13
click at [198, 184] on span at bounding box center [195, 182] width 5 height 3
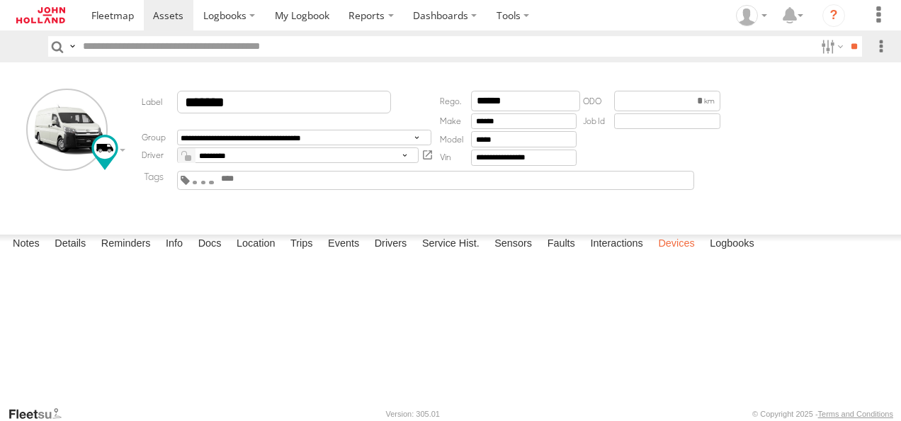
click at [672, 254] on label "Devices" at bounding box center [676, 245] width 50 height 20
click at [663, 254] on label "Devices" at bounding box center [676, 245] width 50 height 20
click at [198, 184] on span at bounding box center [195, 182] width 5 height 3
click at [667, 254] on label "Devices" at bounding box center [676, 245] width 50 height 20
click at [198, 184] on span at bounding box center [195, 182] width 5 height 3
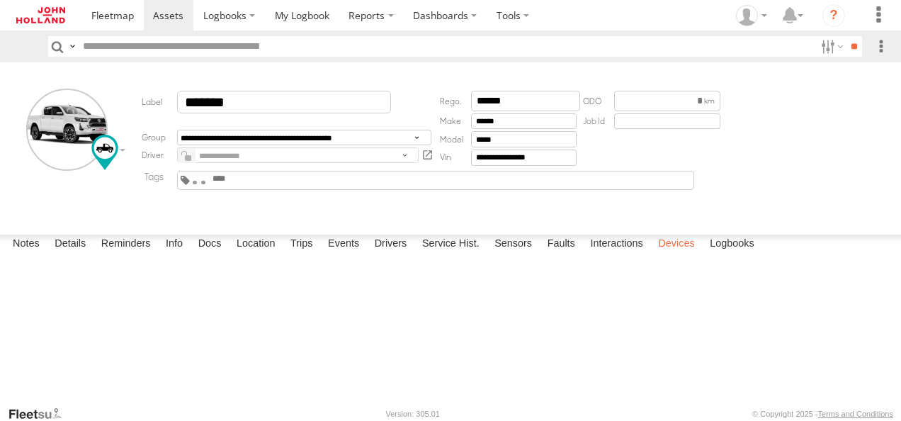
click at [674, 254] on label "Devices" at bounding box center [676, 245] width 50 height 20
click at [198, 184] on span at bounding box center [195, 182] width 5 height 3
click at [680, 254] on label "Devices" at bounding box center [676, 245] width 50 height 20
click at [682, 254] on label "Devices" at bounding box center [676, 245] width 50 height 20
drag, startPoint x: 672, startPoint y: 393, endPoint x: 675, endPoint y: 400, distance: 7.4
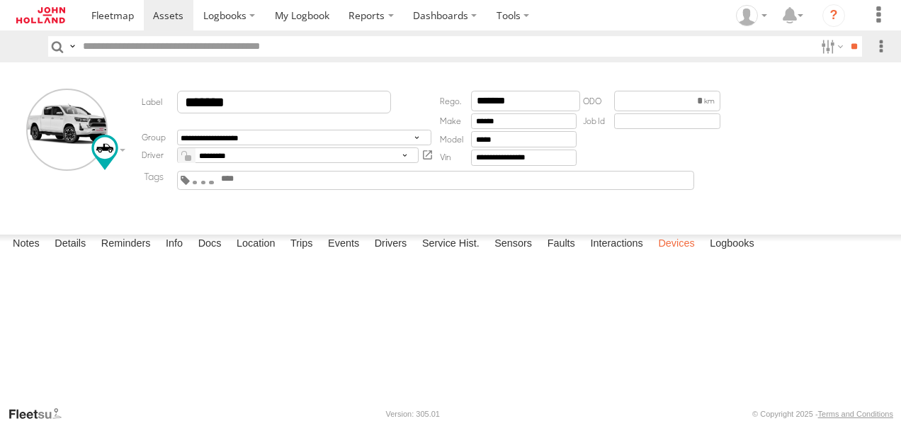
click at [673, 254] on label "Devices" at bounding box center [676, 245] width 50 height 20
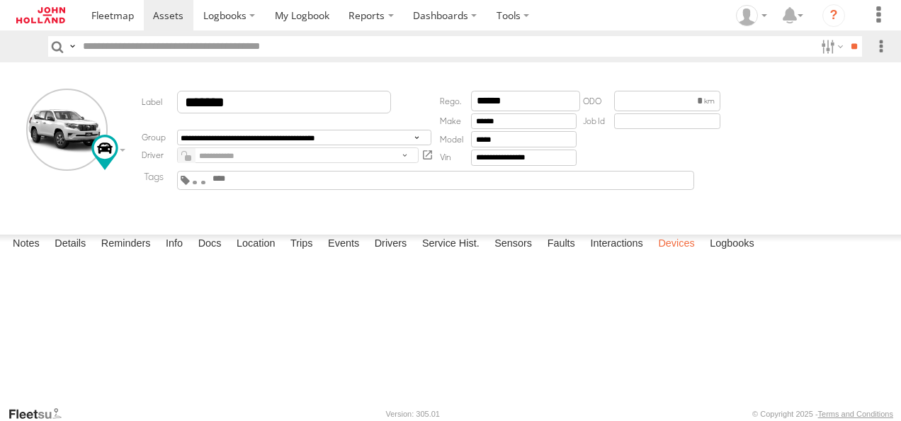
click at [682, 254] on label "Devices" at bounding box center [676, 245] width 50 height 20
click at [198, 184] on span at bounding box center [195, 182] width 5 height 3
click at [663, 254] on label "Devices" at bounding box center [676, 245] width 50 height 20
click at [198, 184] on span at bounding box center [195, 182] width 5 height 3
click at [684, 254] on label "Devices" at bounding box center [676, 245] width 50 height 20
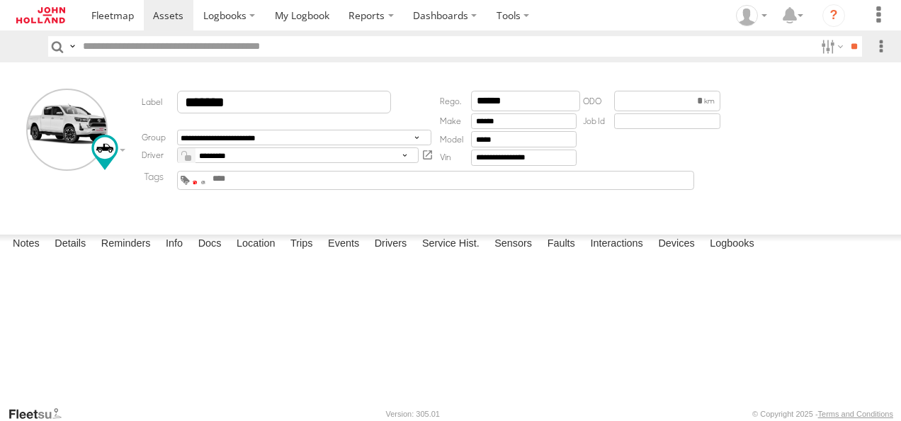
click at [198, 184] on span at bounding box center [195, 182] width 5 height 3
click at [677, 254] on label "Devices" at bounding box center [676, 245] width 50 height 20
click at [676, 254] on label "Devices" at bounding box center [676, 245] width 50 height 20
click at [673, 254] on label "Devices" at bounding box center [676, 245] width 50 height 20
click at [198, 184] on span at bounding box center [195, 182] width 5 height 3
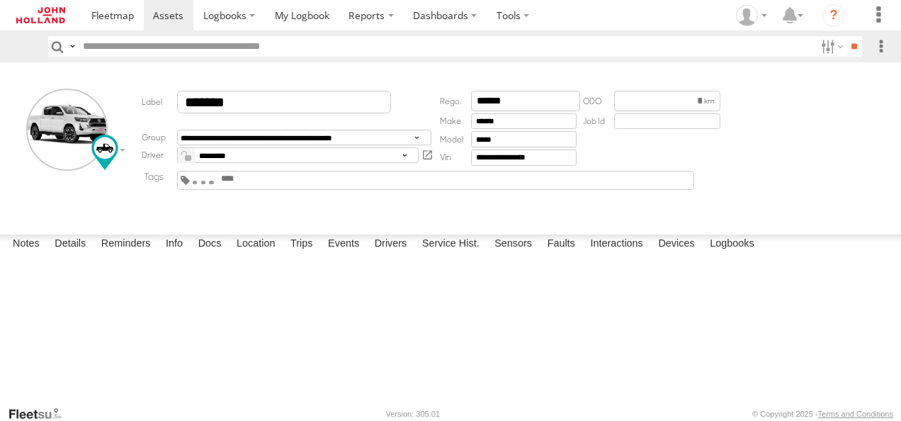
click at [684, 254] on label "Devices" at bounding box center [676, 245] width 50 height 20
click at [198, 184] on span at bounding box center [195, 182] width 5 height 3
click at [686, 254] on label "Devices" at bounding box center [676, 245] width 50 height 20
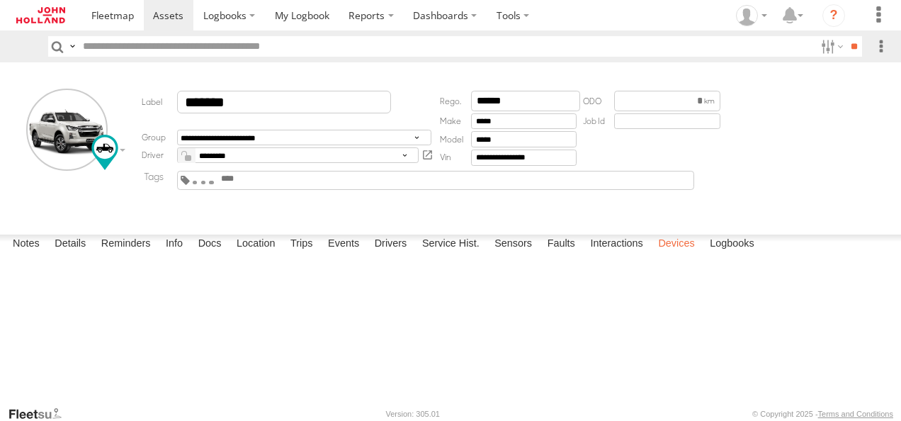
click at [676, 254] on label "Devices" at bounding box center [676, 245] width 50 height 20
click at [683, 254] on label "Devices" at bounding box center [676, 245] width 50 height 20
click at [678, 254] on label "Devices" at bounding box center [676, 245] width 50 height 20
click at [198, 181] on span at bounding box center [195, 182] width 5 height 3
click at [684, 254] on label "Devices" at bounding box center [676, 245] width 50 height 20
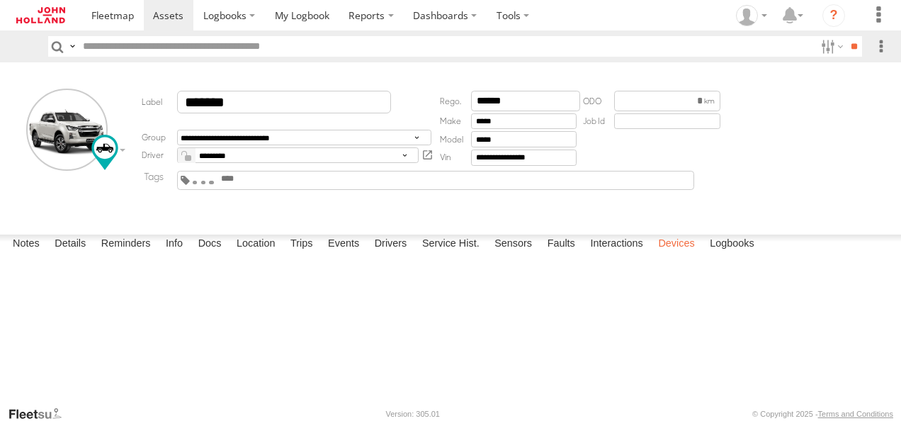
click at [680, 254] on label "Devices" at bounding box center [676, 245] width 50 height 20
click at [677, 254] on label "Devices" at bounding box center [676, 245] width 50 height 20
click at [676, 254] on label "Devices" at bounding box center [676, 245] width 50 height 20
click at [198, 184] on span at bounding box center [195, 182] width 5 height 3
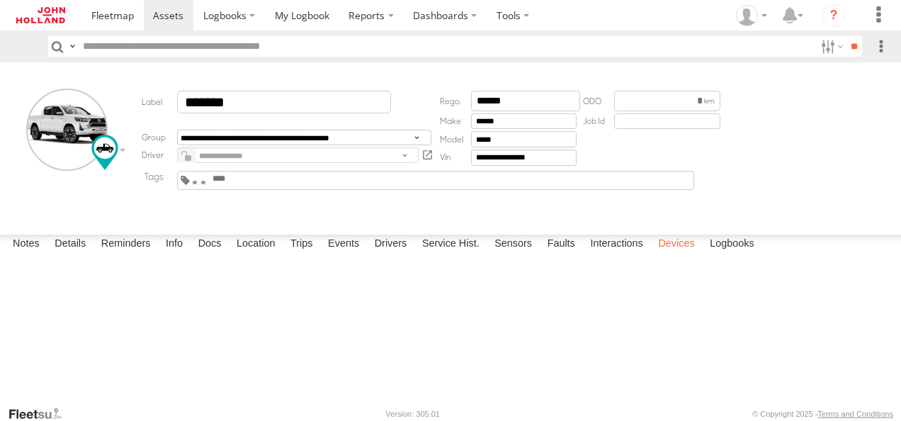
click at [678, 254] on label "Devices" at bounding box center [676, 245] width 50 height 20
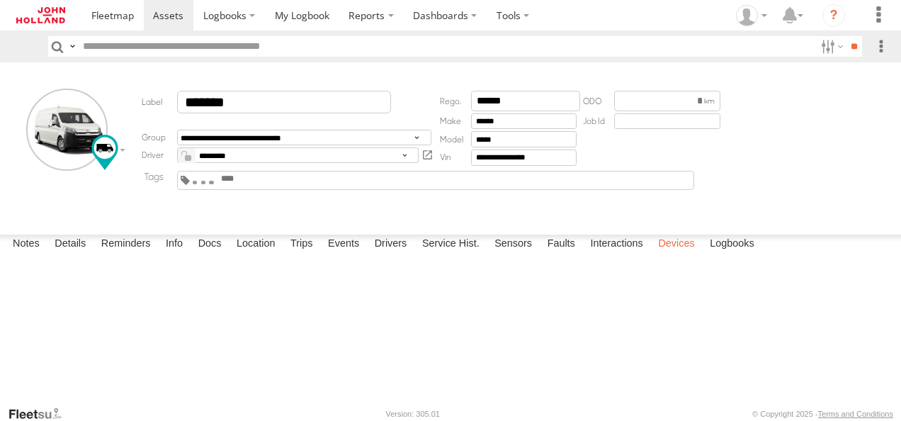
click at [677, 254] on label "Devices" at bounding box center [676, 245] width 50 height 20
click at [198, 184] on span at bounding box center [195, 182] width 5 height 3
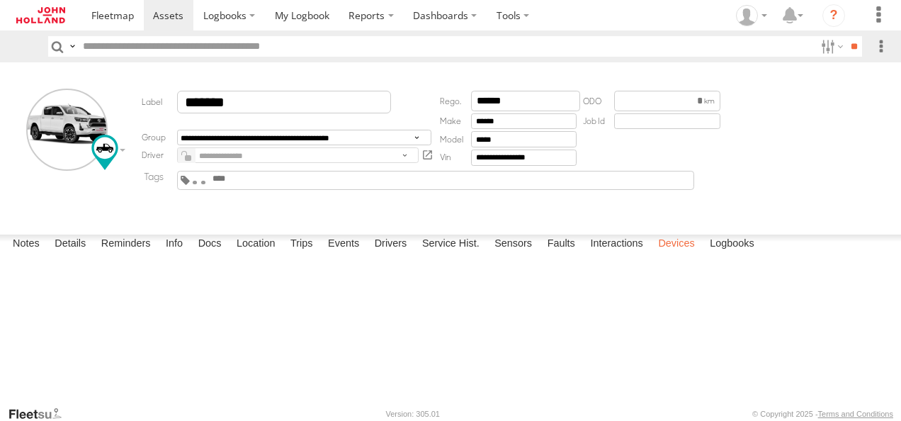
click at [669, 254] on label "Devices" at bounding box center [676, 245] width 50 height 20
click at [673, 254] on label "Devices" at bounding box center [676, 245] width 50 height 20
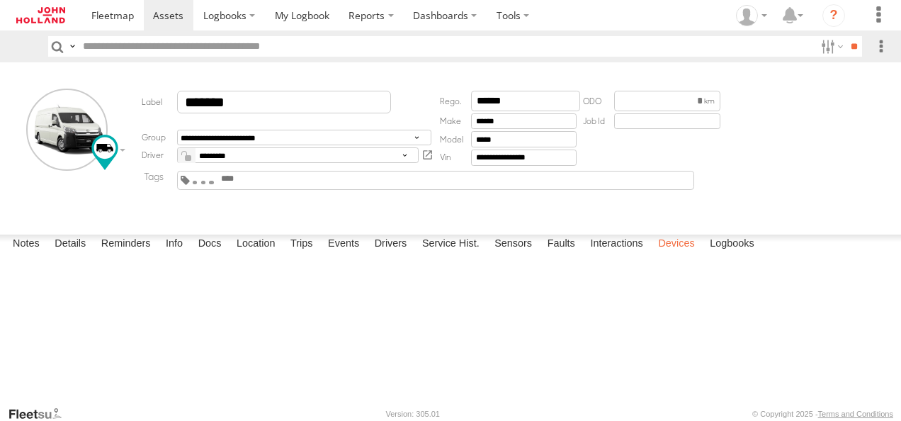
click at [675, 254] on label "Devices" at bounding box center [676, 245] width 50 height 20
click at [673, 254] on label "Devices" at bounding box center [676, 245] width 50 height 20
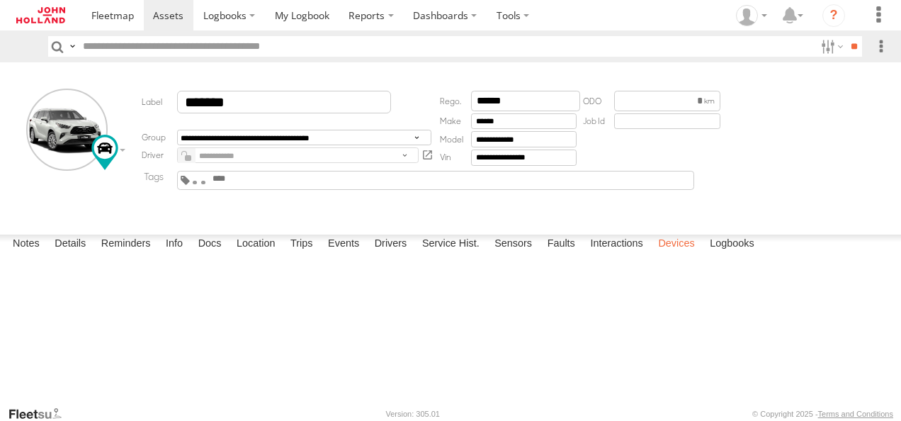
click at [671, 254] on label "Devices" at bounding box center [676, 245] width 50 height 20
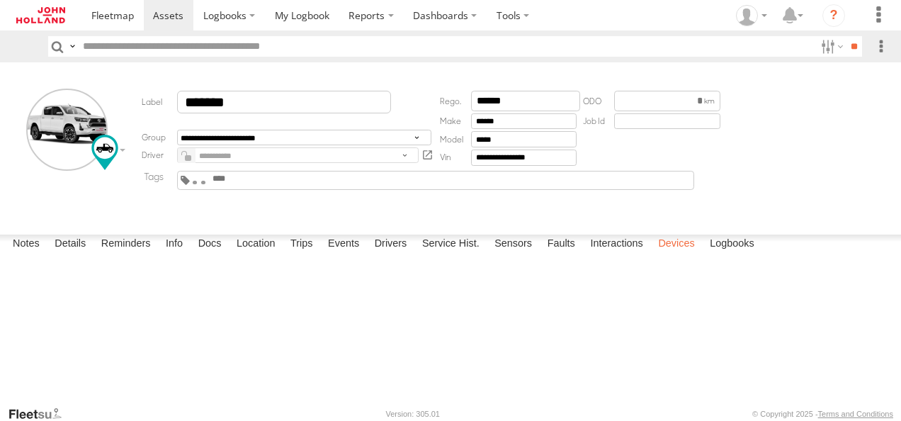
click at [677, 254] on label "Devices" at bounding box center [676, 245] width 50 height 20
click at [687, 254] on label "Devices" at bounding box center [676, 245] width 50 height 20
click at [198, 184] on span at bounding box center [195, 182] width 5 height 3
click at [673, 254] on label "Devices" at bounding box center [676, 245] width 50 height 20
click at [684, 254] on label "Devices" at bounding box center [676, 245] width 50 height 20
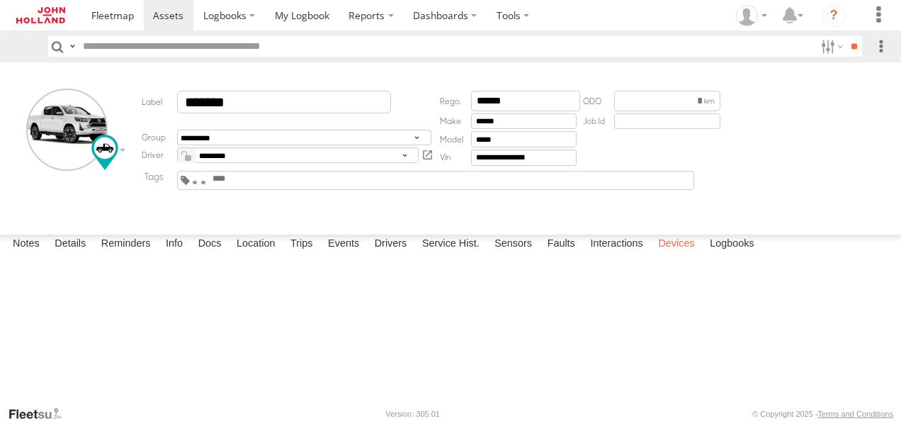
click at [663, 254] on label "Devices" at bounding box center [676, 245] width 50 height 20
click at [667, 254] on label "Devices" at bounding box center [676, 245] width 50 height 20
click at [198, 182] on span at bounding box center [195, 182] width 5 height 3
click at [676, 254] on label "Devices" at bounding box center [676, 245] width 50 height 20
click at [680, 254] on label "Devices" at bounding box center [676, 245] width 50 height 20
